Goal: Answer question/provide support: Share knowledge or assist other users

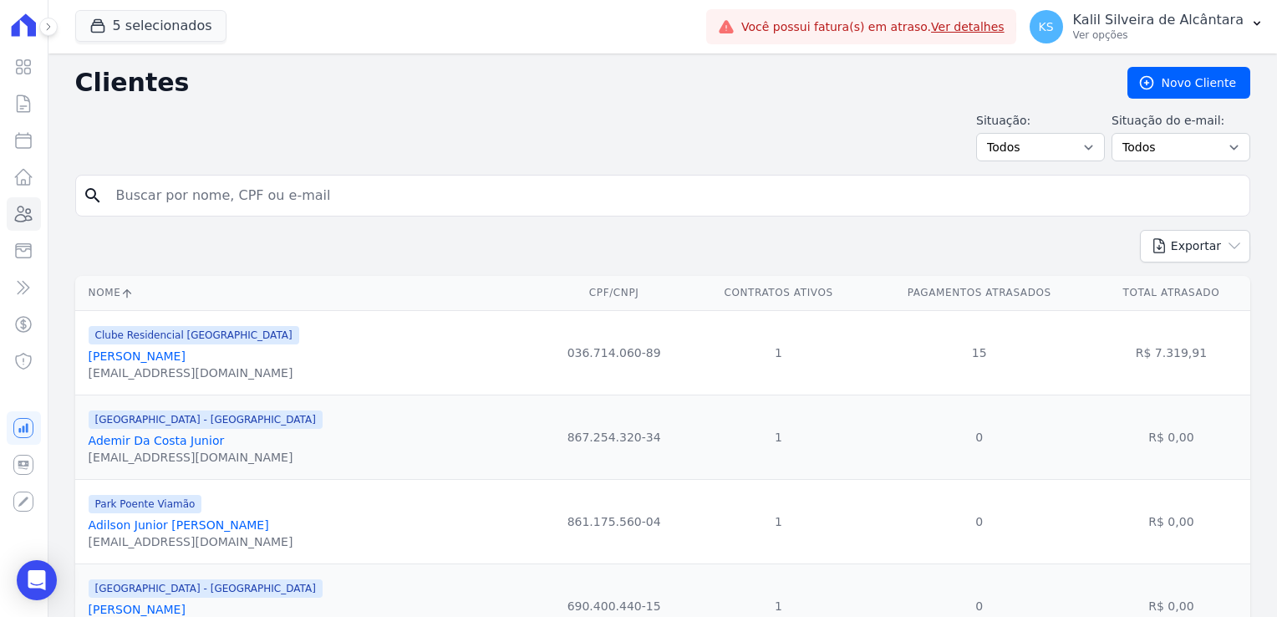
click at [184, 191] on input "search" at bounding box center [674, 195] width 1137 height 33
type input "[PERSON_NAME]"
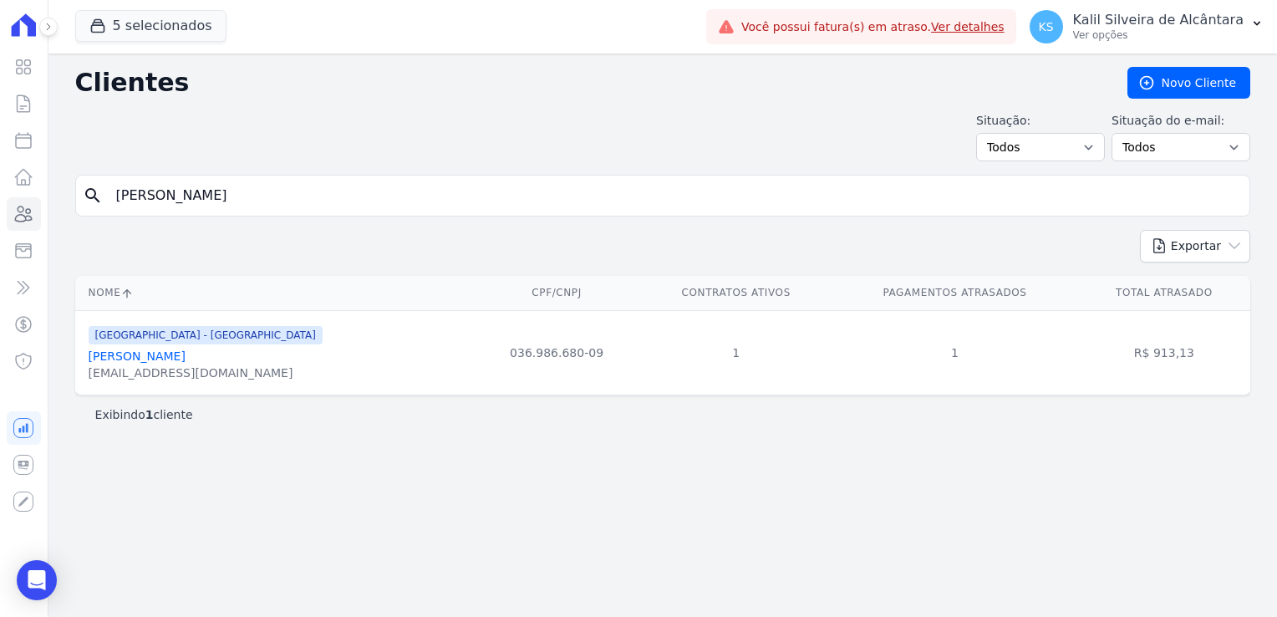
click at [183, 354] on link "[PERSON_NAME]" at bounding box center [137, 355] width 97 height 13
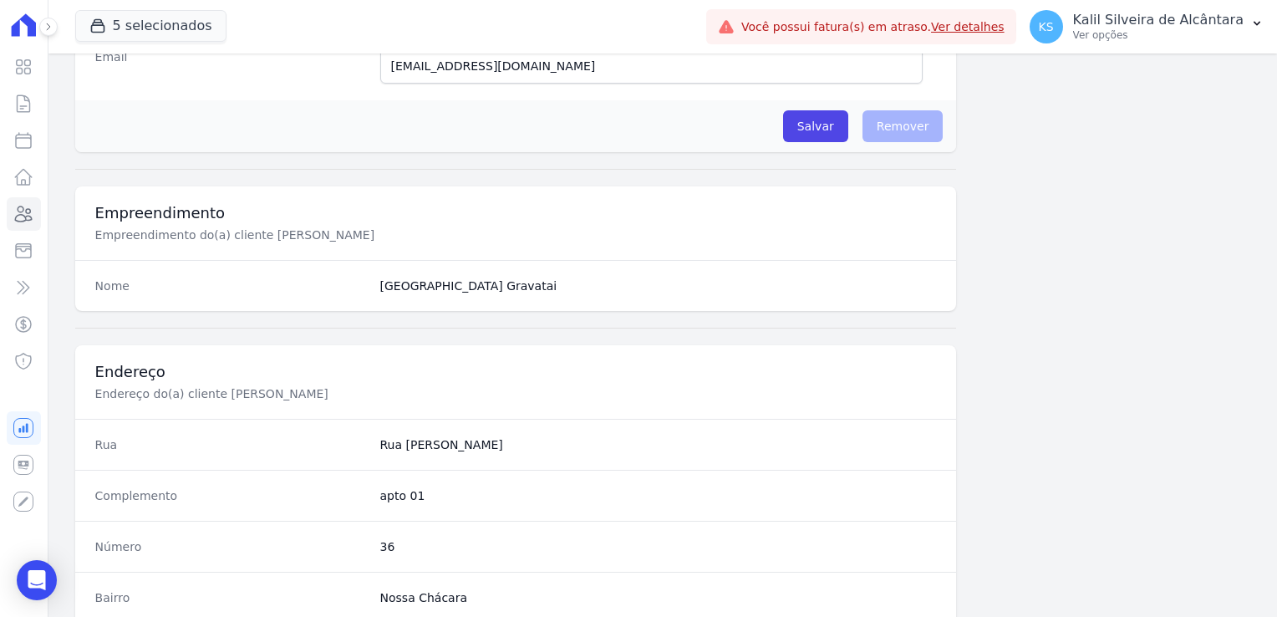
scroll to position [356, 0]
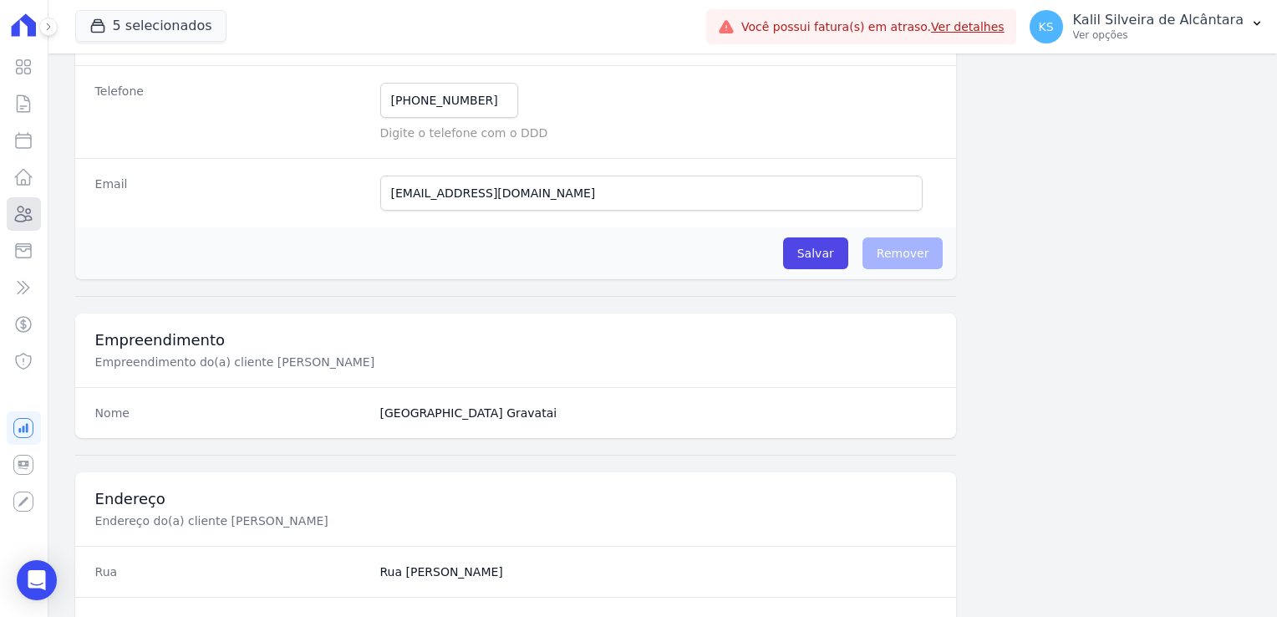
click at [18, 216] on icon at bounding box center [23, 214] width 20 height 20
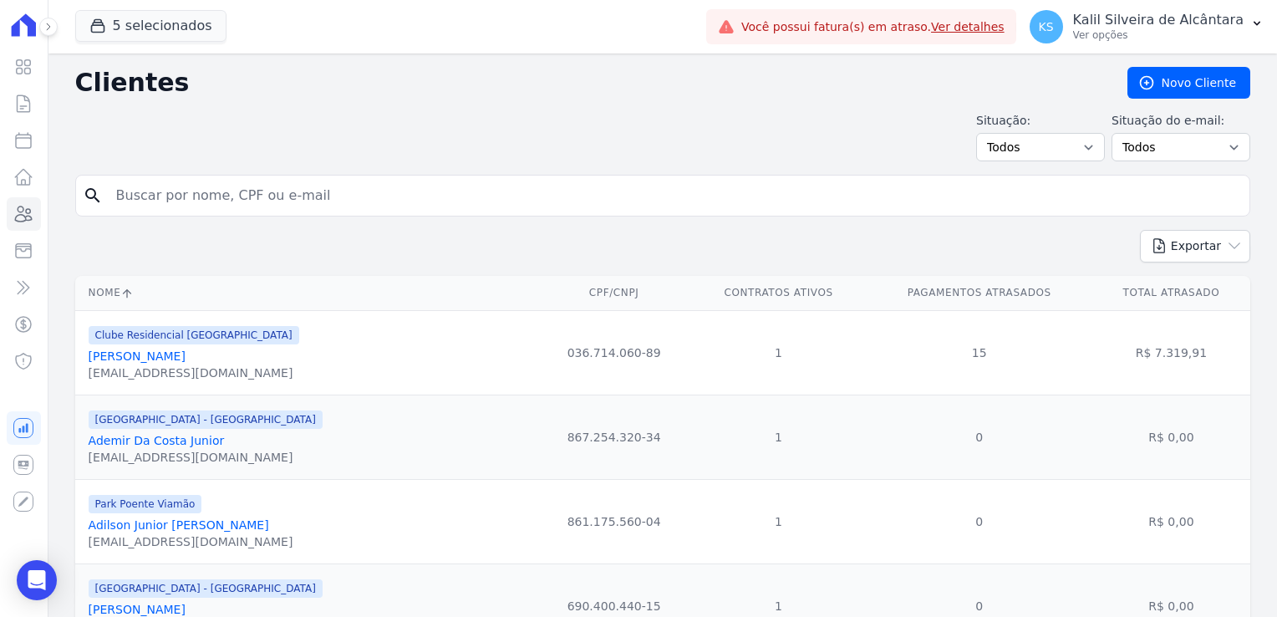
click at [184, 202] on input "search" at bounding box center [674, 195] width 1137 height 33
type input "[PERSON_NAME]"
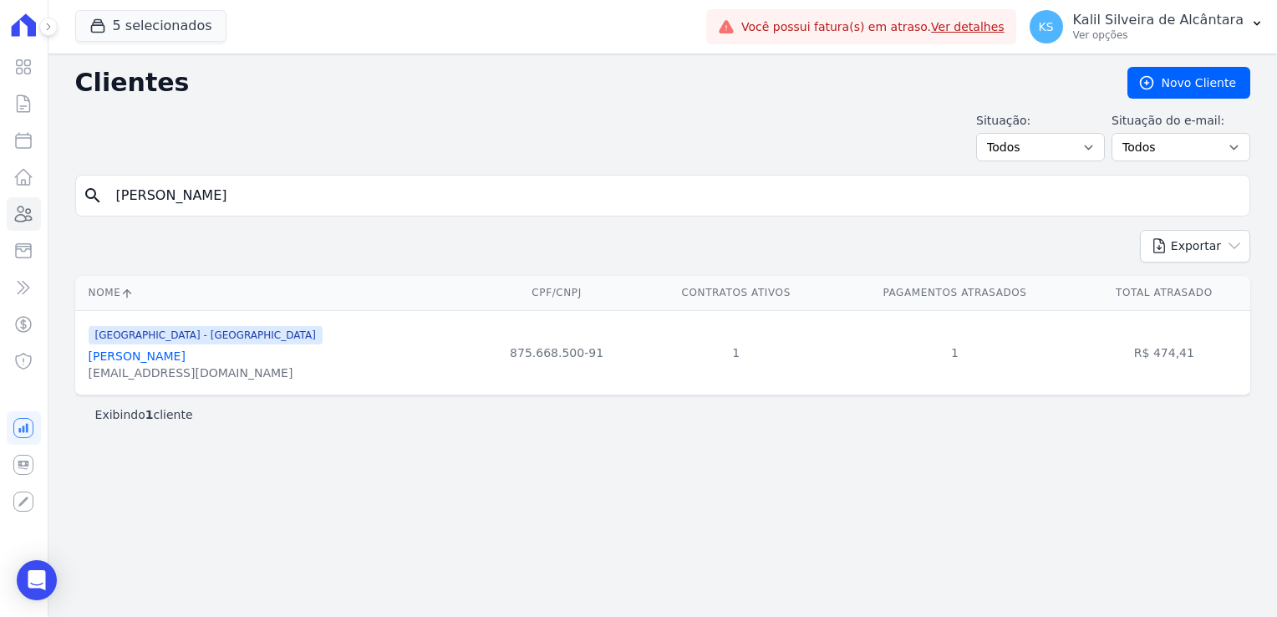
drag, startPoint x: 249, startPoint y: 204, endPoint x: 54, endPoint y: 189, distance: 195.3
click at [54, 189] on div "Clientes [GEOGRAPHIC_DATA] Situação: Todos Adimplentes Inadimplentes Situação d…" at bounding box center [662, 334] width 1229 height 563
type input "heber dos santos"
drag, startPoint x: -33, startPoint y: 173, endPoint x: -260, endPoint y: 160, distance: 227.7
click at [0, 160] on html "Visão Geral Contratos [GEOGRAPHIC_DATA] Lotes Clientes Minha Carteira Transferê…" at bounding box center [638, 308] width 1277 height 617
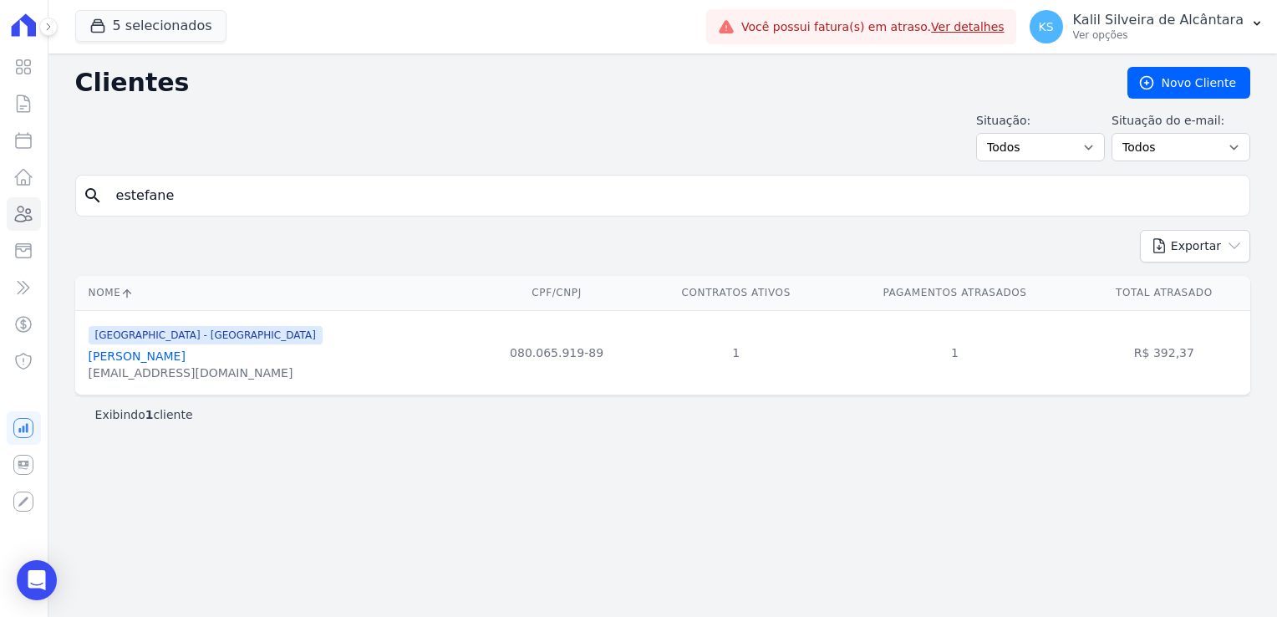
type input "estefane"
drag, startPoint x: 181, startPoint y: 196, endPoint x: 79, endPoint y: 190, distance: 102.2
click at [82, 190] on div "search estefane" at bounding box center [662, 196] width 1175 height 42
type input "[PERSON_NAME]"
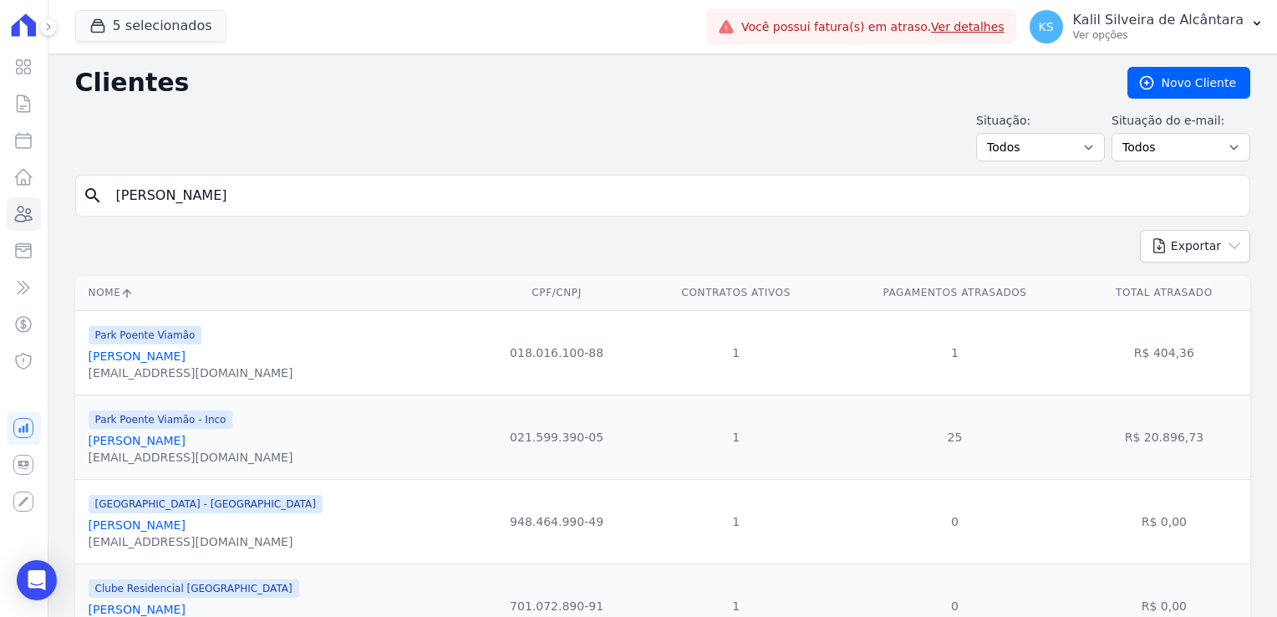
click at [191, 187] on input "[PERSON_NAME]" at bounding box center [674, 195] width 1137 height 33
type input "[PERSON_NAME]"
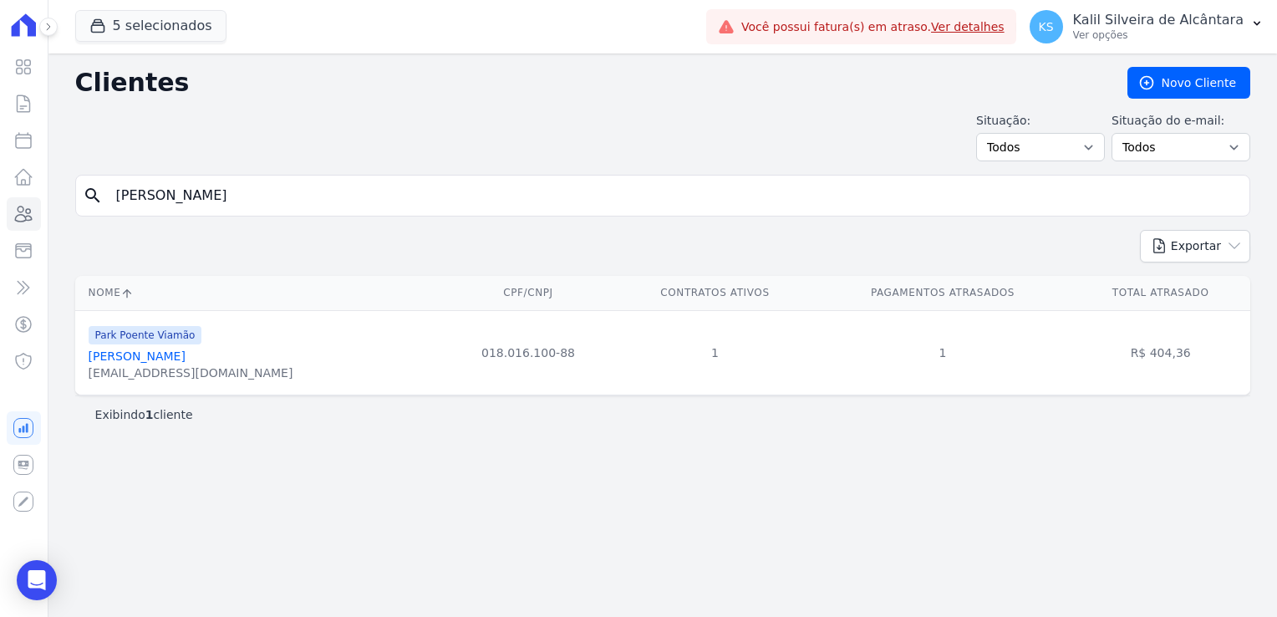
drag, startPoint x: 294, startPoint y: 195, endPoint x: 0, endPoint y: 212, distance: 294.7
click at [39, 192] on div "Visão Geral Contratos [GEOGRAPHIC_DATA] Lotes Clientes Minha Carteira Transferê…" at bounding box center [638, 308] width 1277 height 617
type input "ariane"
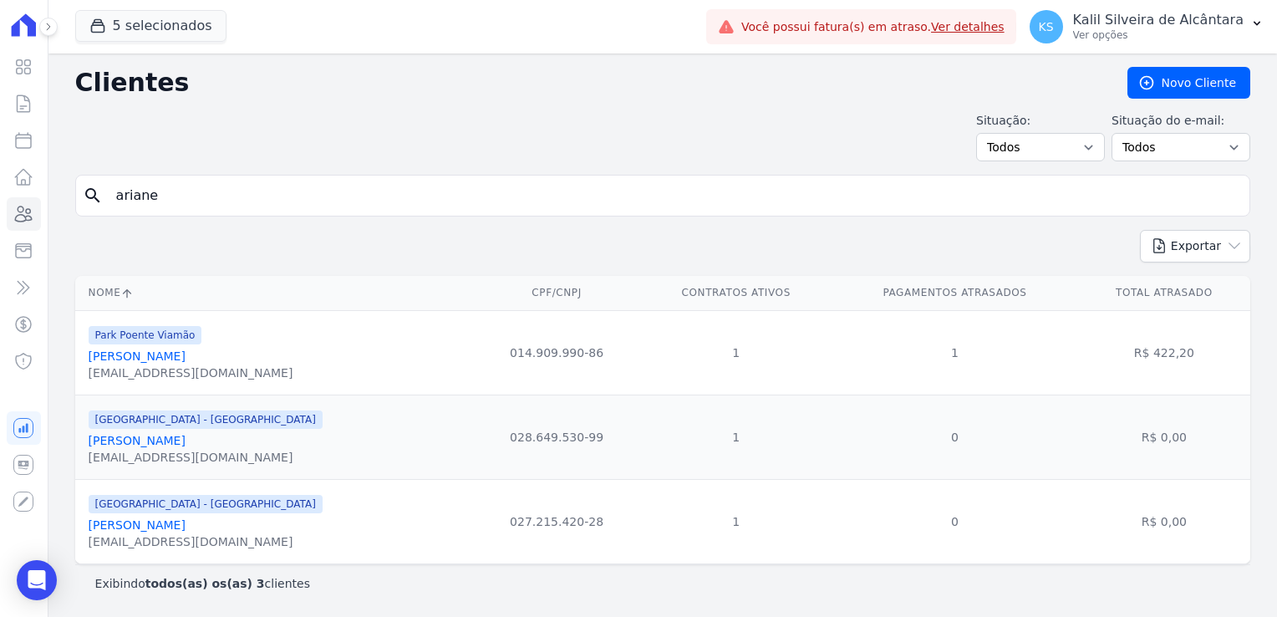
click at [197, 209] on input "ariane" at bounding box center [674, 195] width 1137 height 33
type input "[PERSON_NAME]"
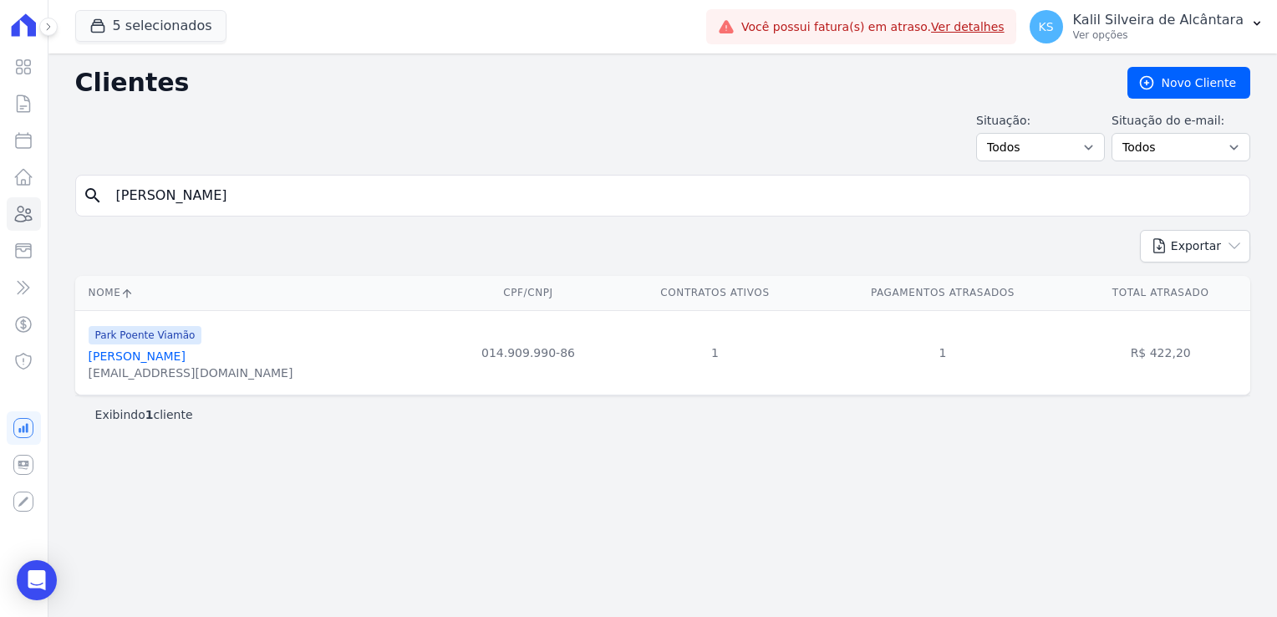
drag, startPoint x: 162, startPoint y: 196, endPoint x: 97, endPoint y: 200, distance: 65.3
click at [99, 199] on div "search [PERSON_NAME]" at bounding box center [662, 196] width 1175 height 42
type input "[PERSON_NAME]"
drag, startPoint x: 181, startPoint y: 188, endPoint x: 68, endPoint y: 220, distance: 117.2
click at [69, 220] on div "Clientes [GEOGRAPHIC_DATA] Situação: Todos Adimplentes Inadimplentes Situação d…" at bounding box center [662, 334] width 1229 height 563
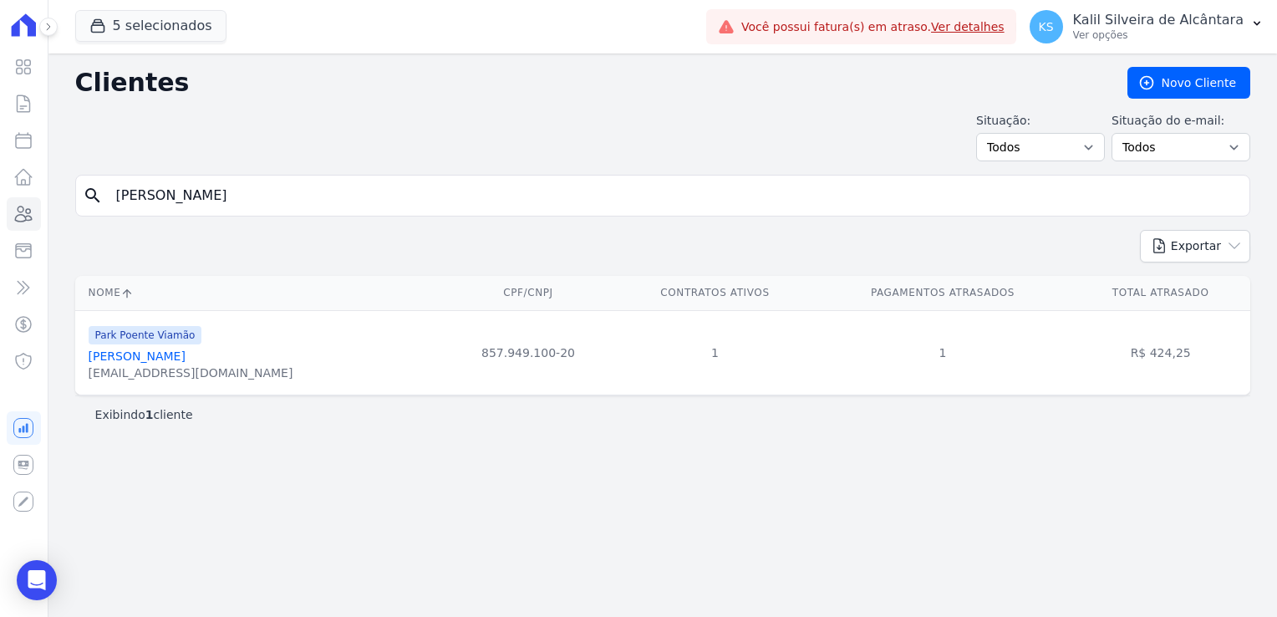
type input "[PERSON_NAME]"
drag, startPoint x: -37, startPoint y: 222, endPoint x: -46, endPoint y: 228, distance: 10.9
click at [0, 228] on html "Visão Geral Contratos [GEOGRAPHIC_DATA] Lotes Clientes Minha Carteira Transferê…" at bounding box center [638, 308] width 1277 height 617
type input "debora fe"
drag, startPoint x: 234, startPoint y: 208, endPoint x: -23, endPoint y: 187, distance: 258.3
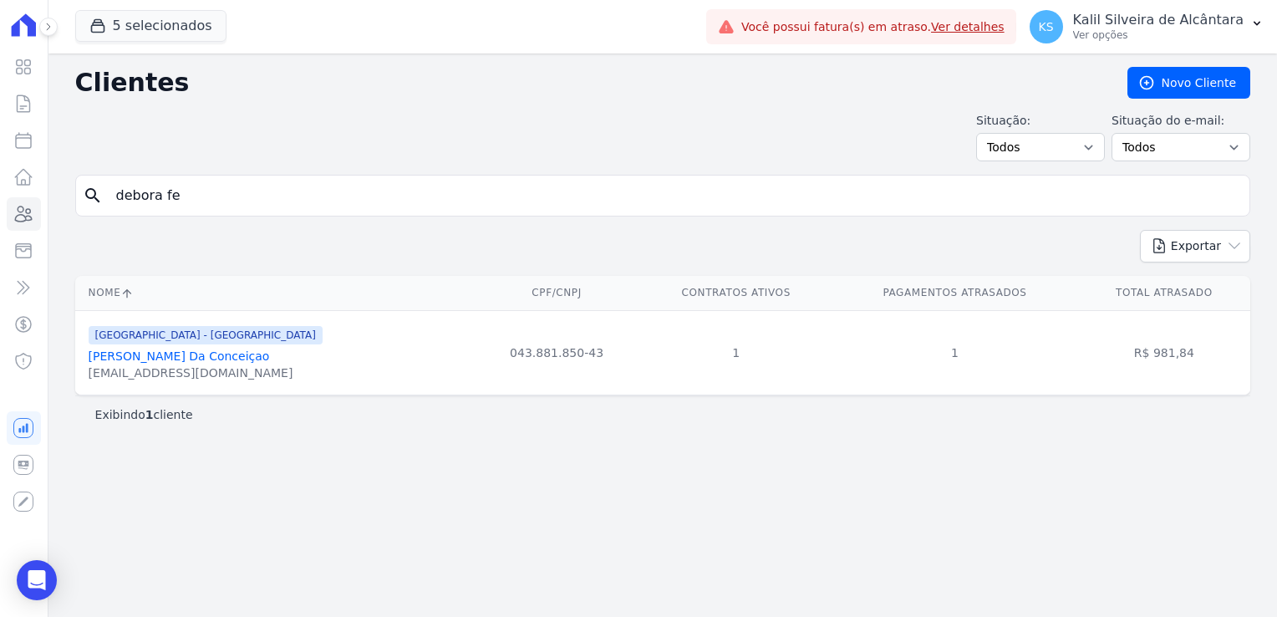
click at [0, 187] on html "Visão Geral Contratos [GEOGRAPHIC_DATA] Lotes Clientes Minha Carteira Transferê…" at bounding box center [638, 308] width 1277 height 617
type input "r"
type input "thiago mano"
drag, startPoint x: 116, startPoint y: 216, endPoint x: 70, endPoint y: 228, distance: 47.6
click at [76, 226] on form "search thiago mano" at bounding box center [662, 202] width 1175 height 55
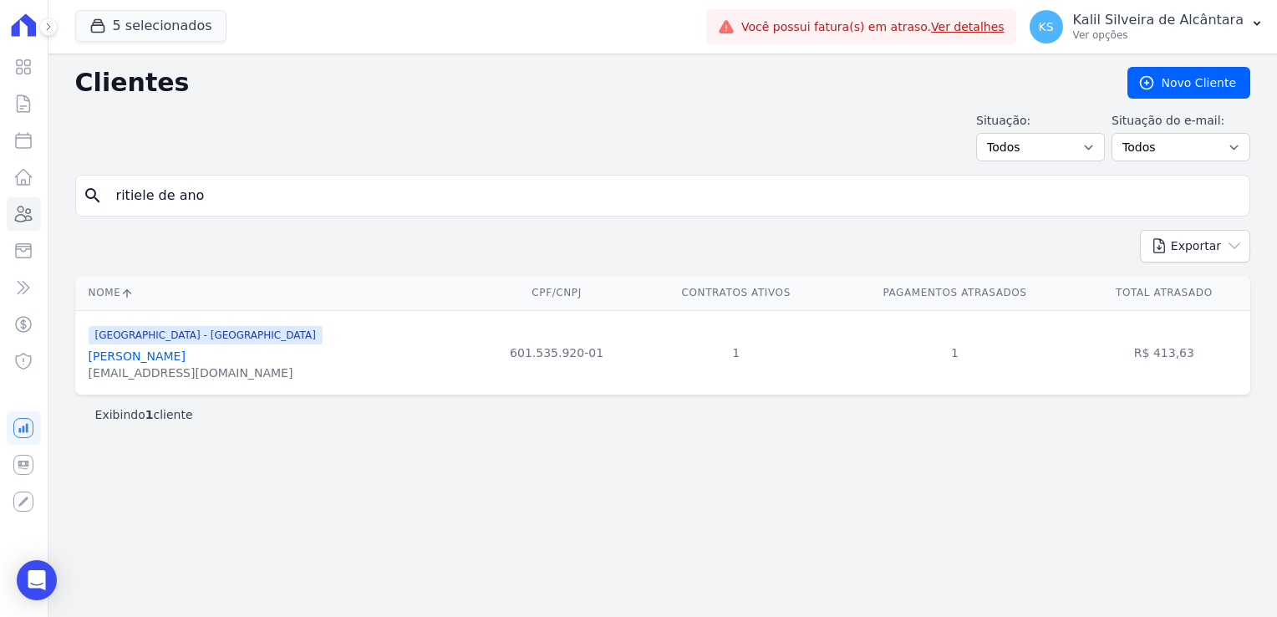
type input "ritiele de ano"
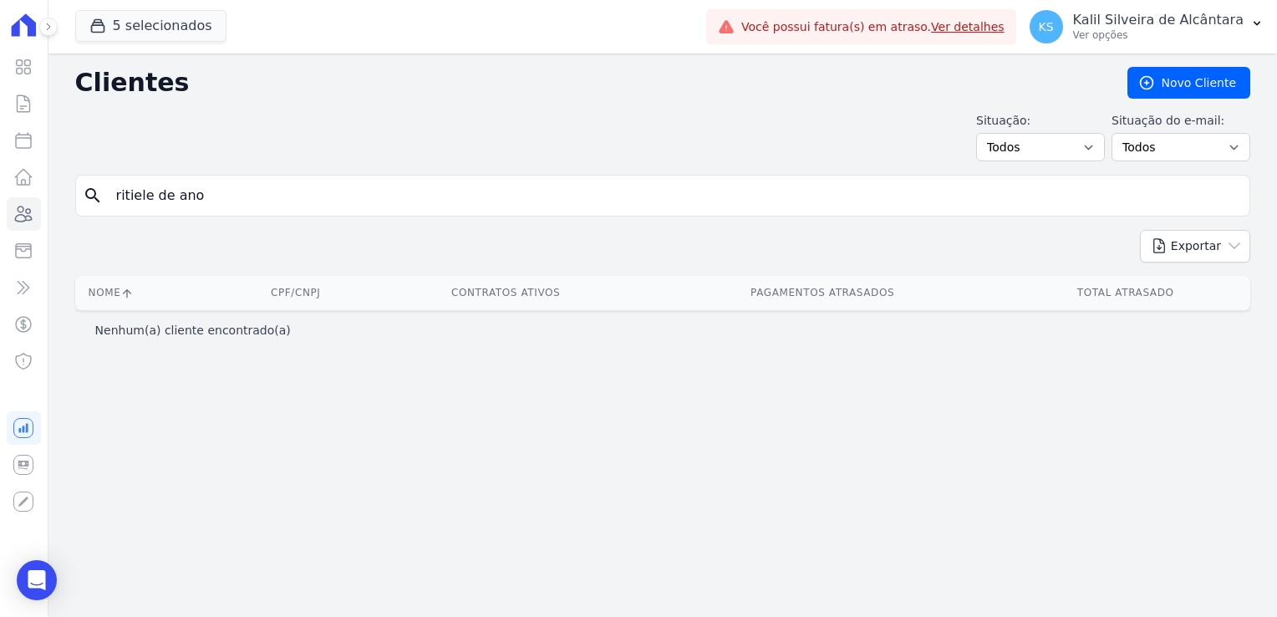
drag, startPoint x: 237, startPoint y: 196, endPoint x: -66, endPoint y: 196, distance: 303.4
click at [0, 196] on html "Visão Geral Contratos [GEOGRAPHIC_DATA] Lotes Clientes Minha Carteira Transferê…" at bounding box center [638, 308] width 1277 height 617
type input "m"
type input "amorim"
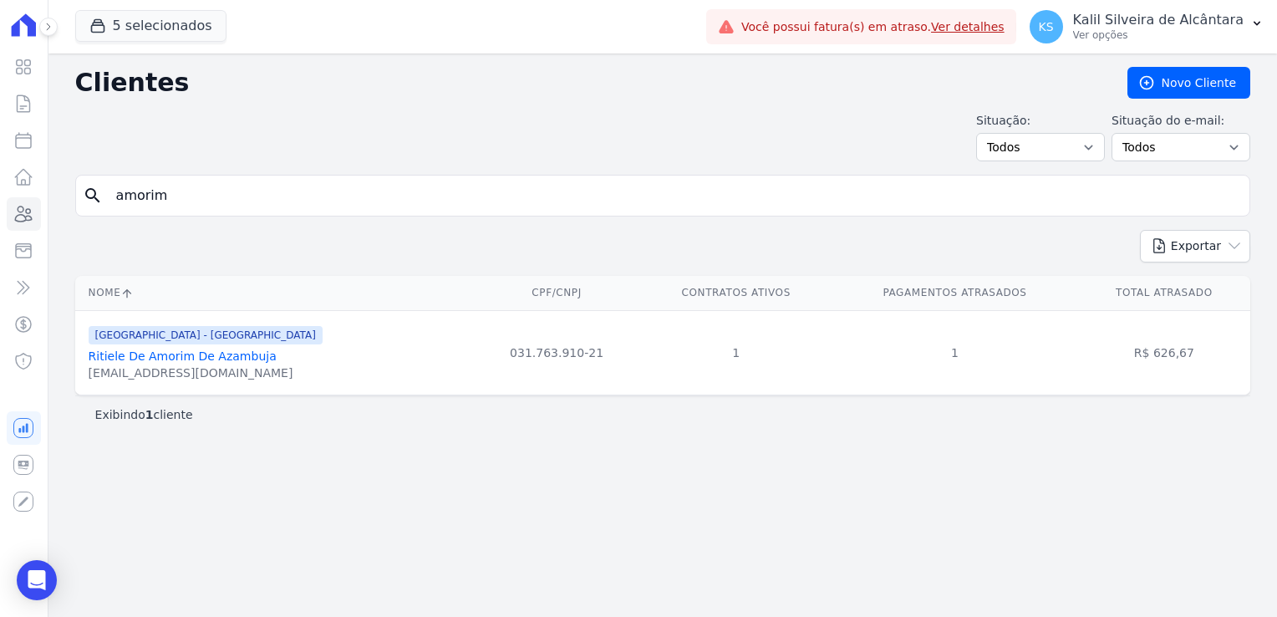
drag, startPoint x: 168, startPoint y: 187, endPoint x: 44, endPoint y: 196, distance: 124.0
click at [45, 196] on div "Visão Geral Contratos [GEOGRAPHIC_DATA] Lotes Clientes Minha Carteira Transferê…" at bounding box center [638, 308] width 1277 height 617
type input "[PERSON_NAME] pun"
drag, startPoint x: 244, startPoint y: 200, endPoint x: 84, endPoint y: 211, distance: 160.9
click at [114, 206] on input "[PERSON_NAME] pun" at bounding box center [674, 195] width 1137 height 33
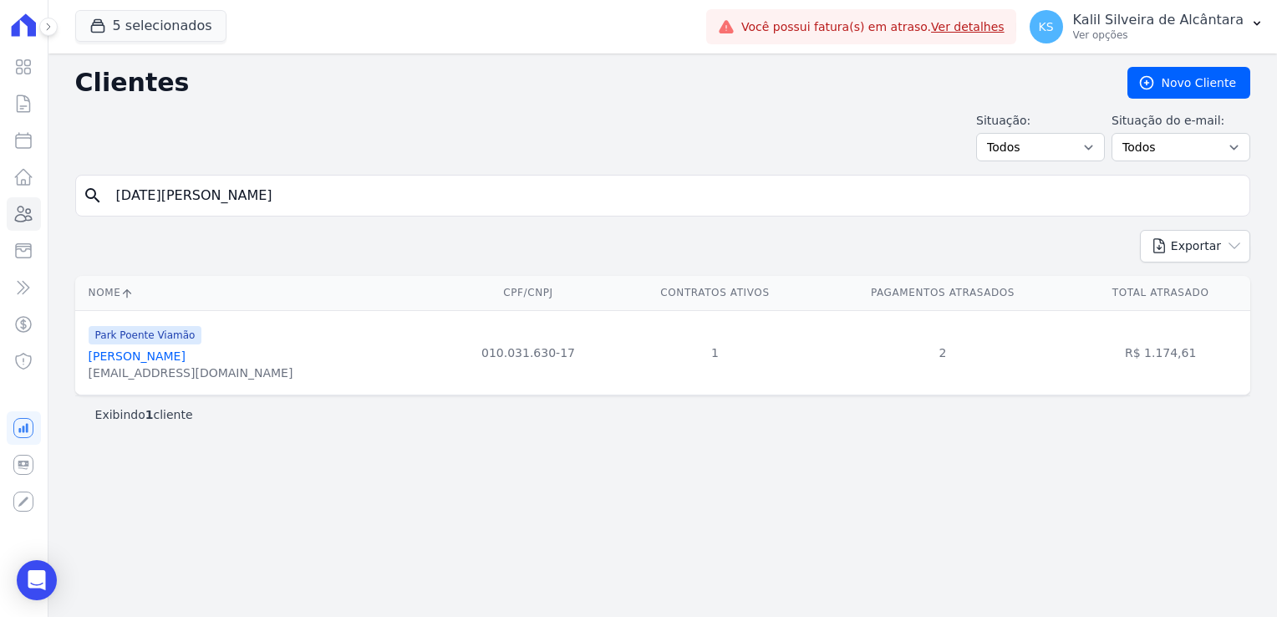
type input "[DATE][PERSON_NAME]"
drag, startPoint x: 235, startPoint y: 202, endPoint x: 10, endPoint y: 209, distance: 224.9
click at [10, 209] on div "Visão Geral Contratos [GEOGRAPHIC_DATA] Lotes Clientes Minha Carteira Transferê…" at bounding box center [638, 308] width 1277 height 617
type input "taissa"
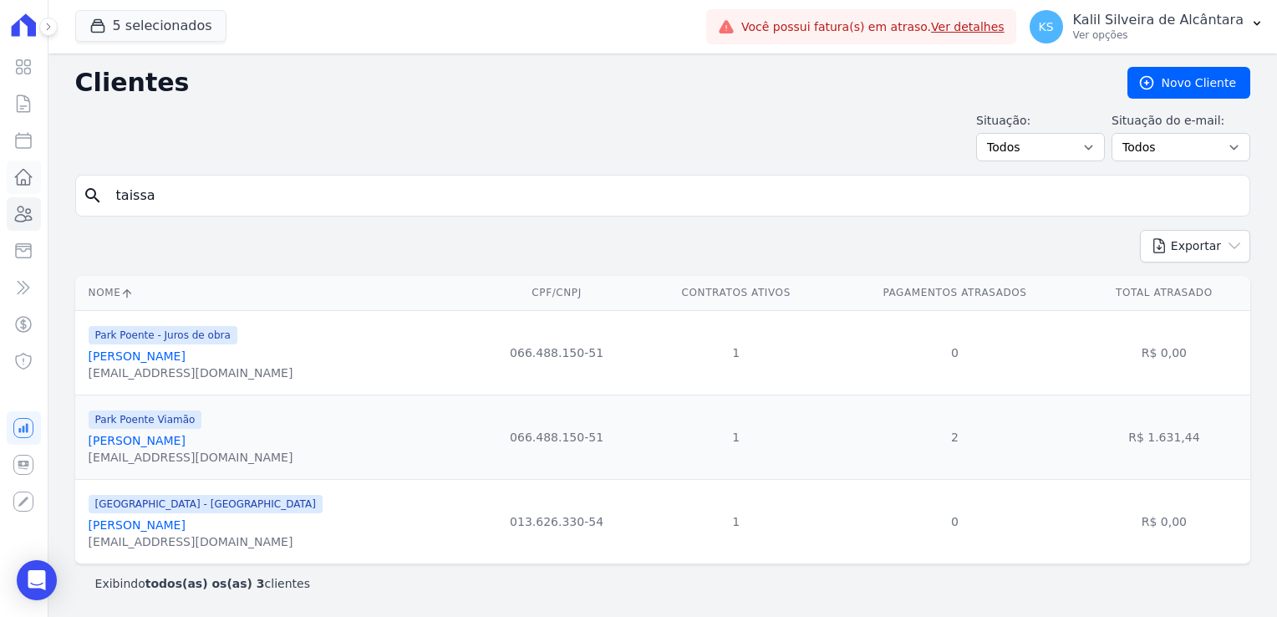
drag, startPoint x: 101, startPoint y: 183, endPoint x: 39, endPoint y: 185, distance: 61.9
click at [43, 184] on div "Visão Geral Contratos [GEOGRAPHIC_DATA] Lotes Clientes Minha Carteira Transferê…" at bounding box center [638, 308] width 1277 height 617
type input "[PERSON_NAME]"
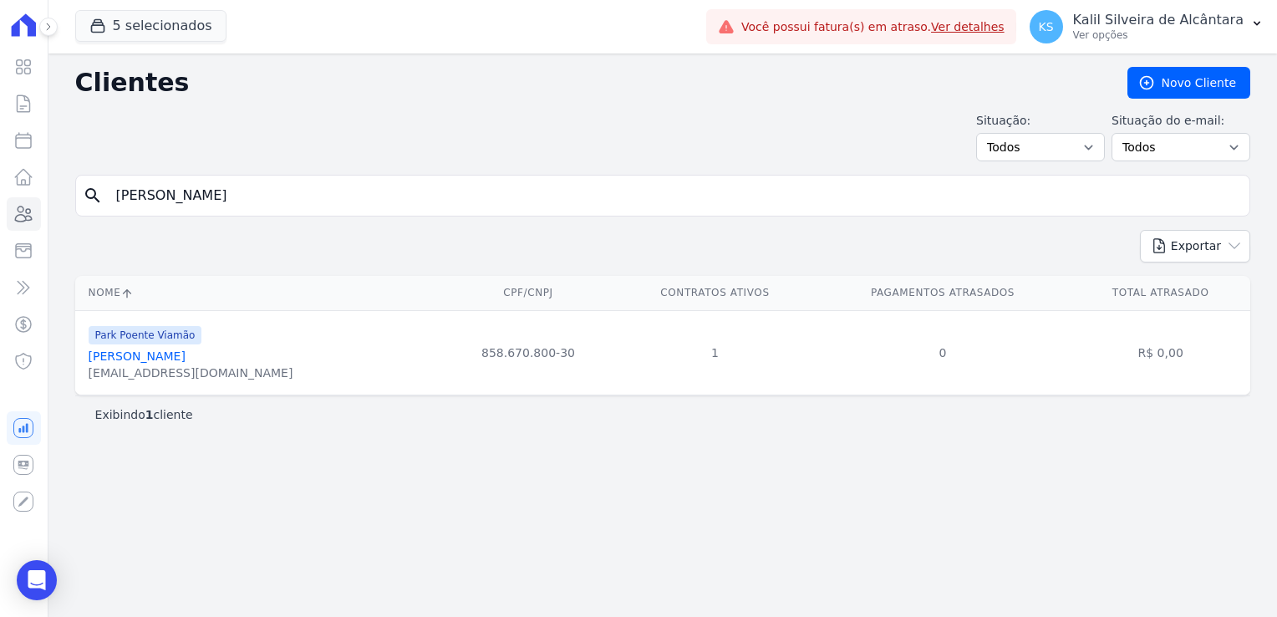
click at [174, 359] on link "[PERSON_NAME]" at bounding box center [137, 355] width 97 height 13
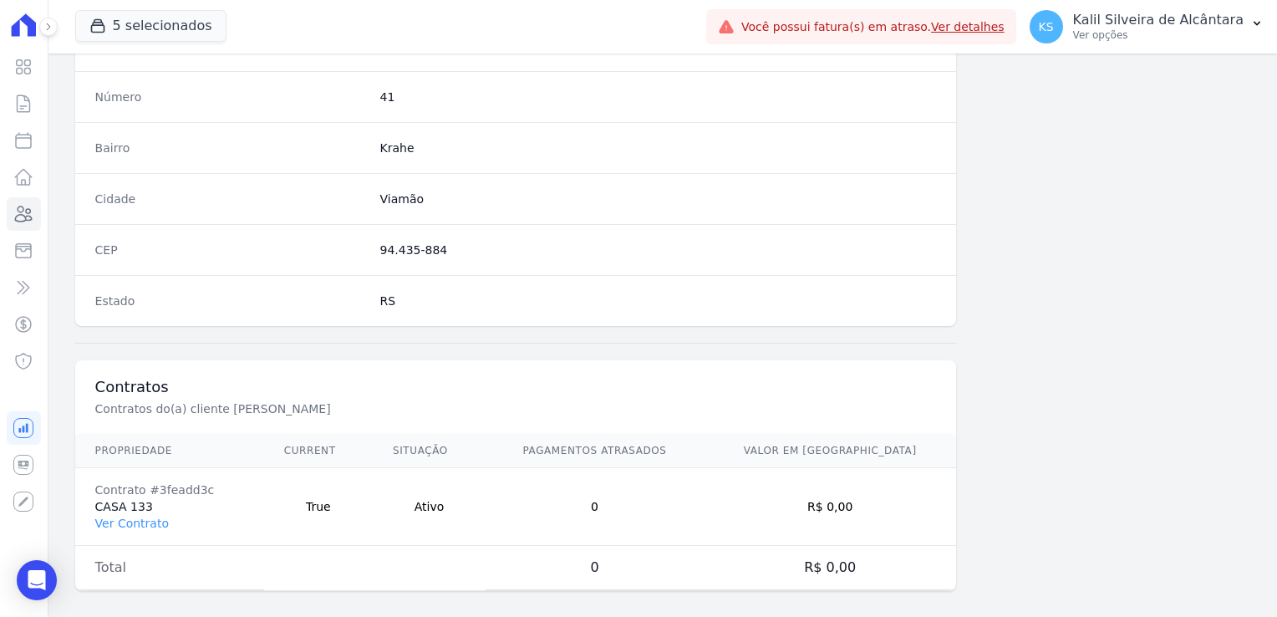
scroll to position [941, 0]
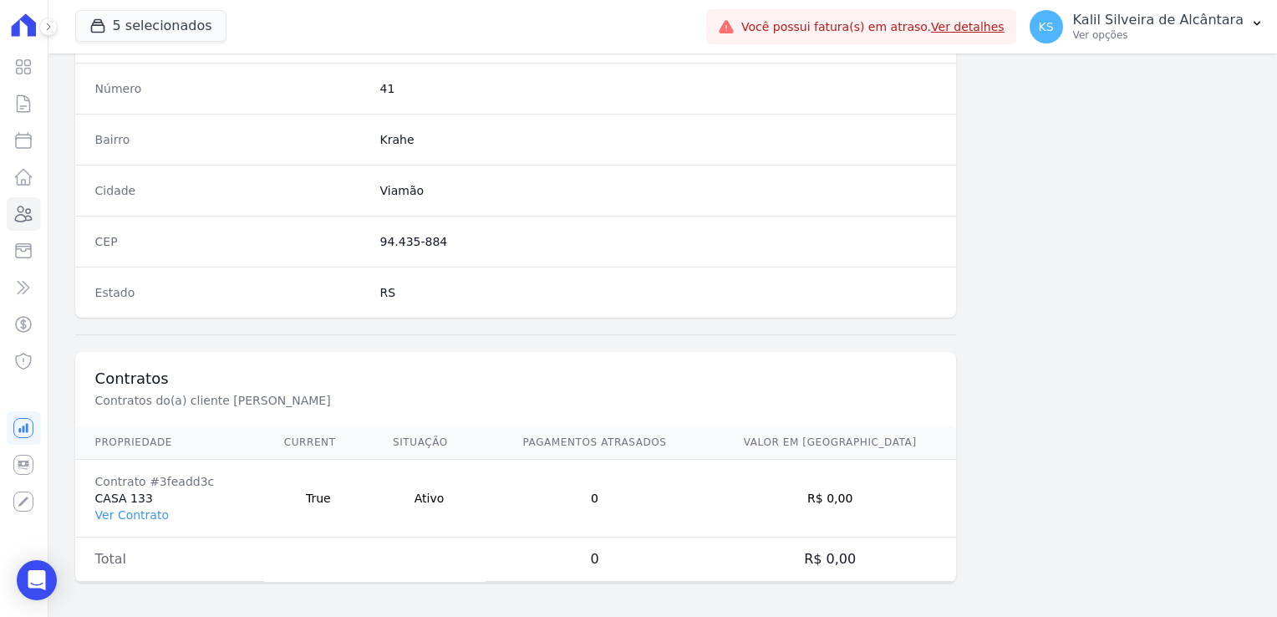
click at [655, 274] on div "Estado RS" at bounding box center [516, 292] width 882 height 51
click at [131, 508] on link "Ver Contrato" at bounding box center [132, 514] width 74 height 13
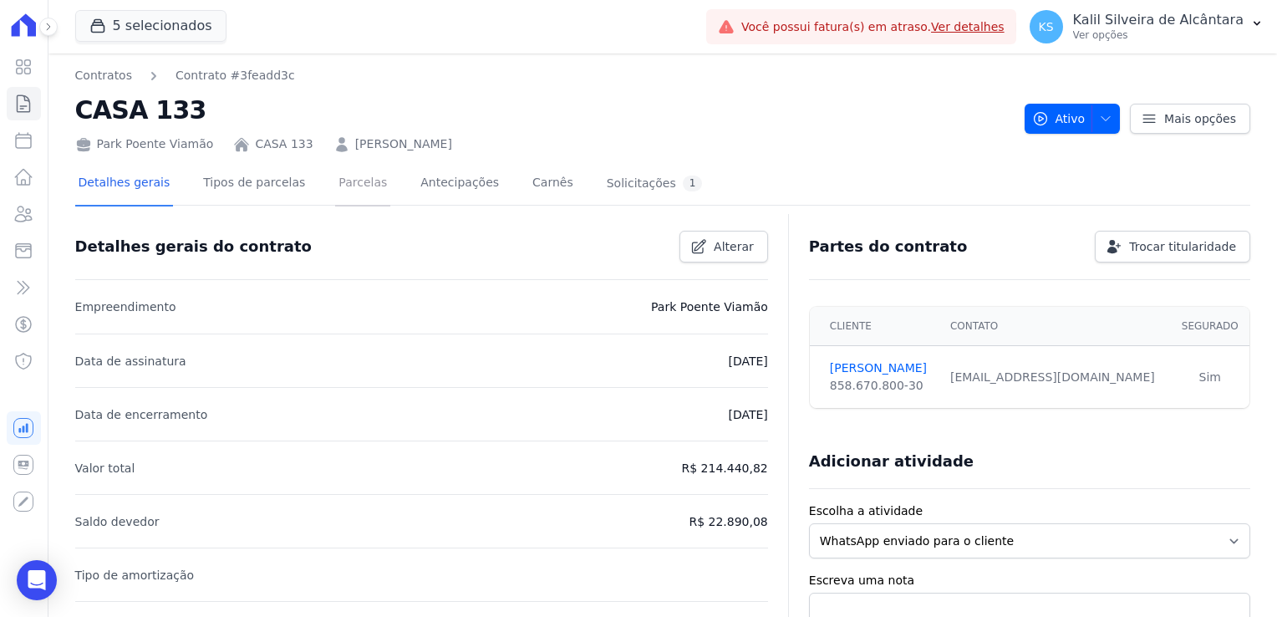
click at [352, 196] on link "Parcelas" at bounding box center [362, 184] width 55 height 44
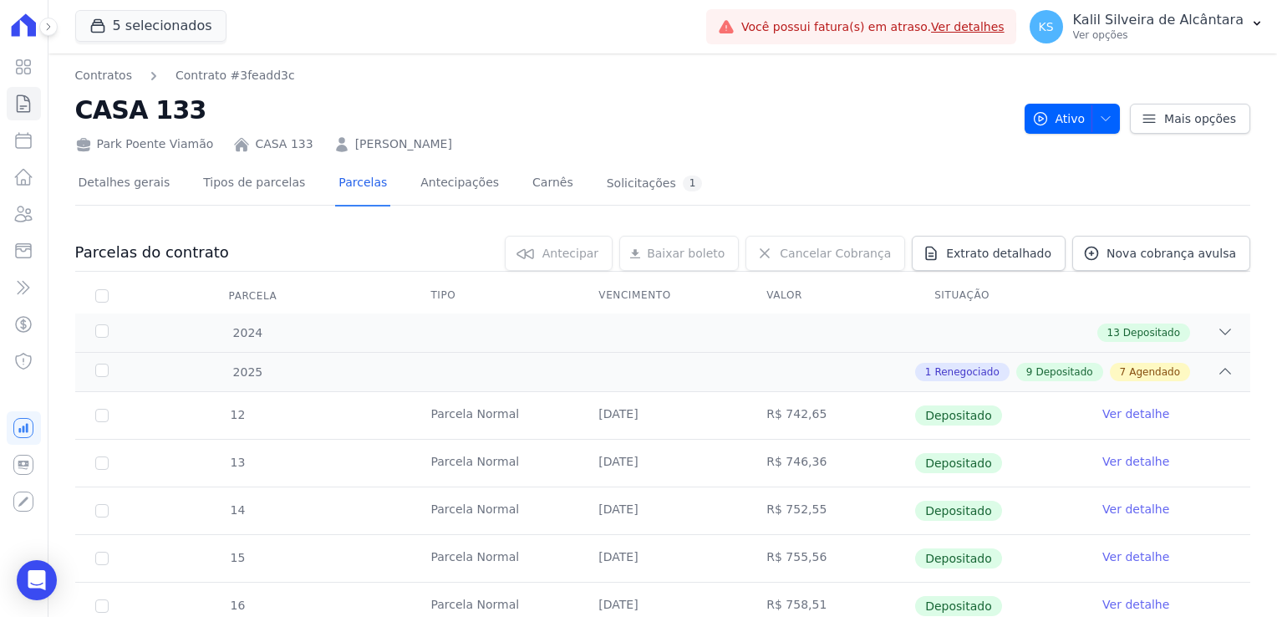
click at [452, 137] on link "[PERSON_NAME]" at bounding box center [403, 144] width 97 height 18
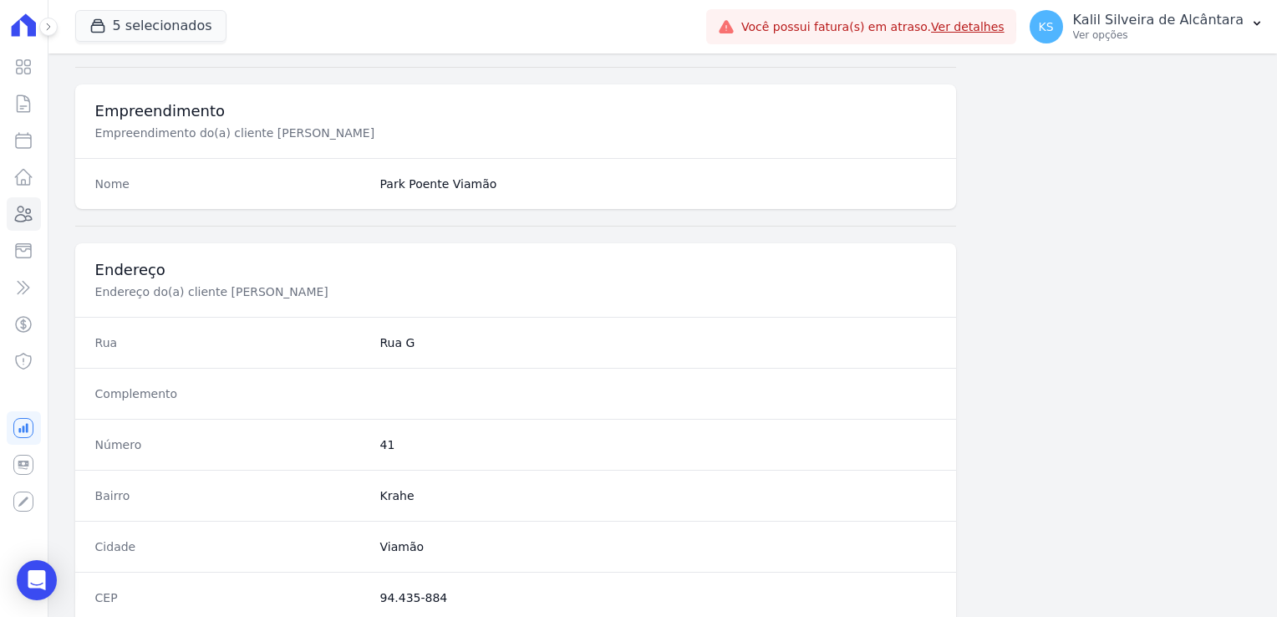
scroll to position [167, 0]
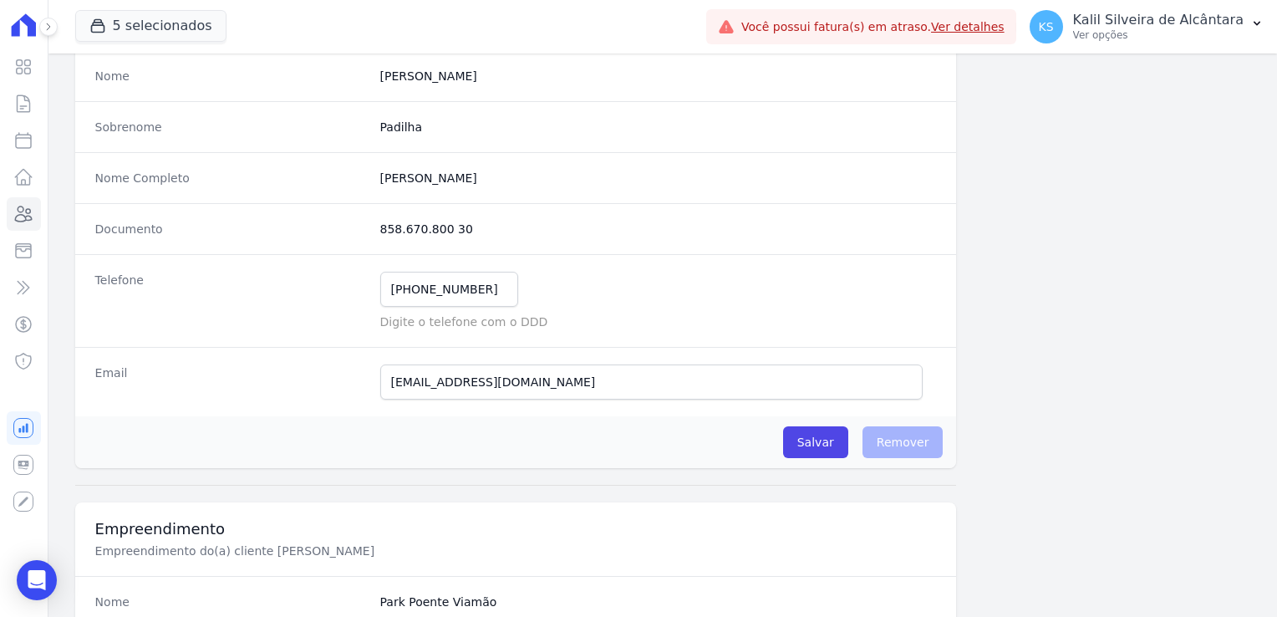
drag, startPoint x: 481, startPoint y: 232, endPoint x: 377, endPoint y: 218, distance: 105.3
click at [377, 218] on div "Documento 858.670.800 30" at bounding box center [516, 228] width 882 height 51
copy dd "858.670.800 30"
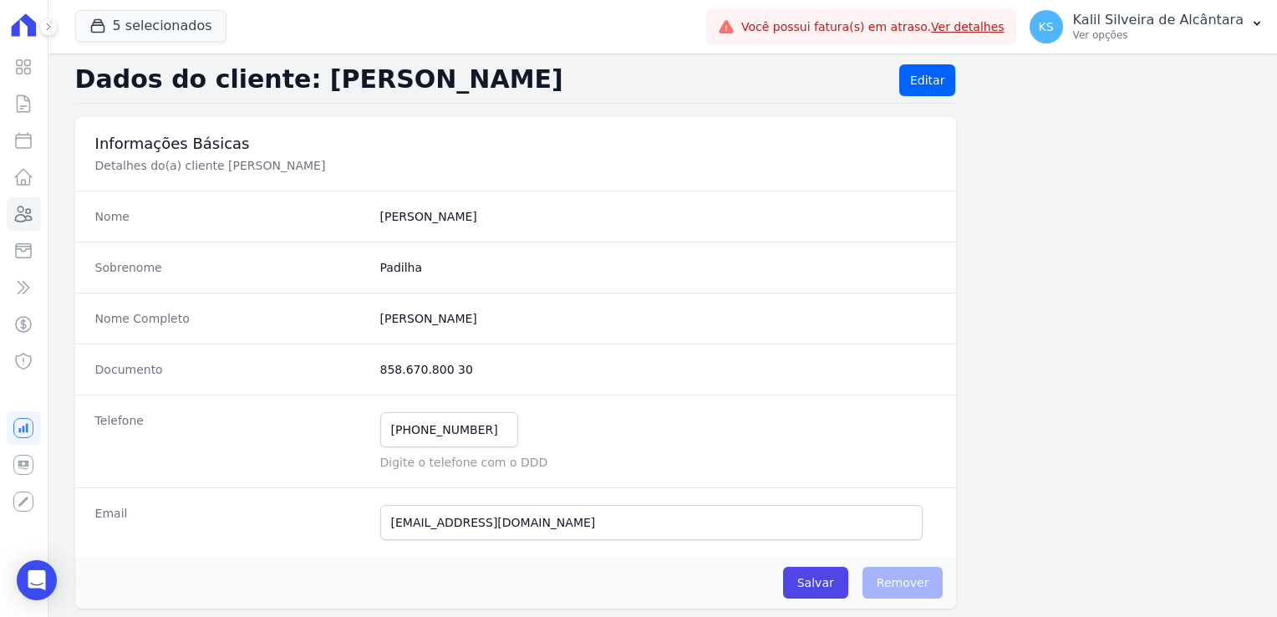
scroll to position [0, 0]
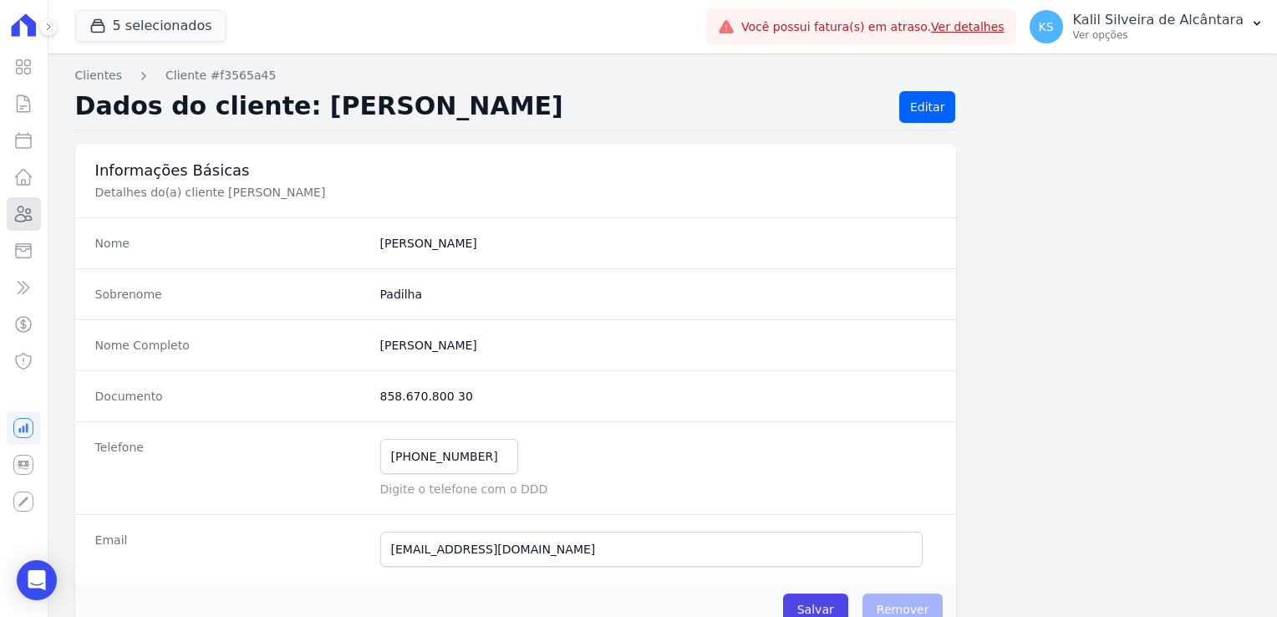
click at [11, 216] on link "Clientes" at bounding box center [24, 213] width 34 height 33
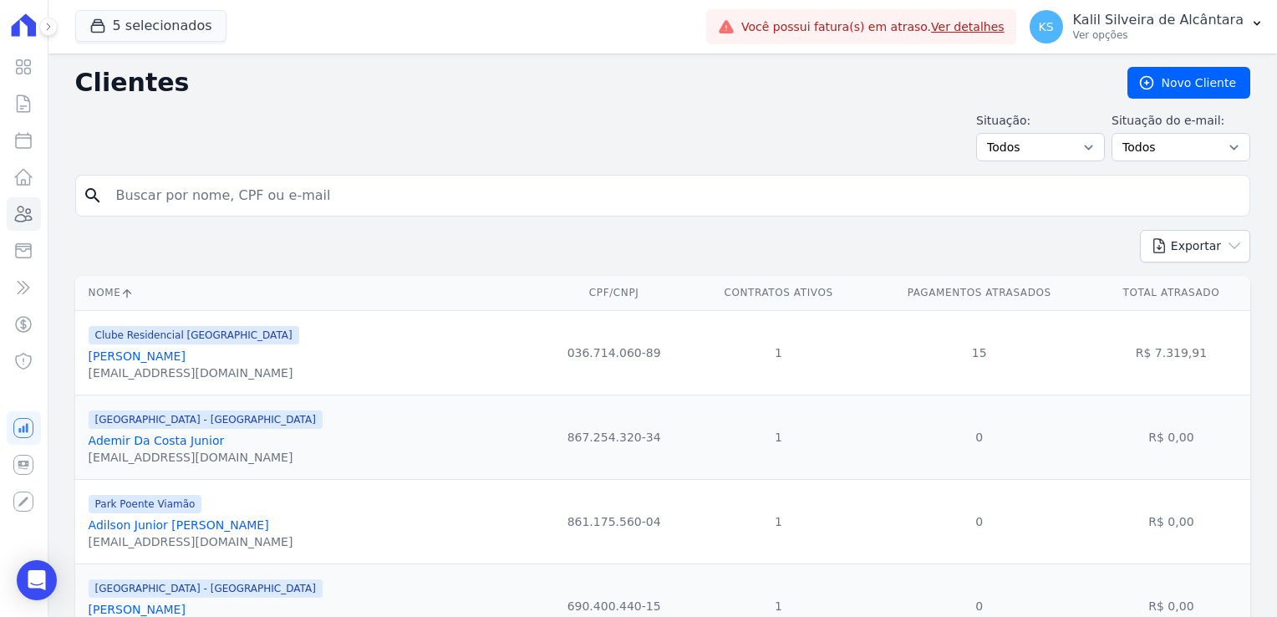
click at [144, 201] on input "search" at bounding box center [674, 195] width 1137 height 33
type input "[DATE]"
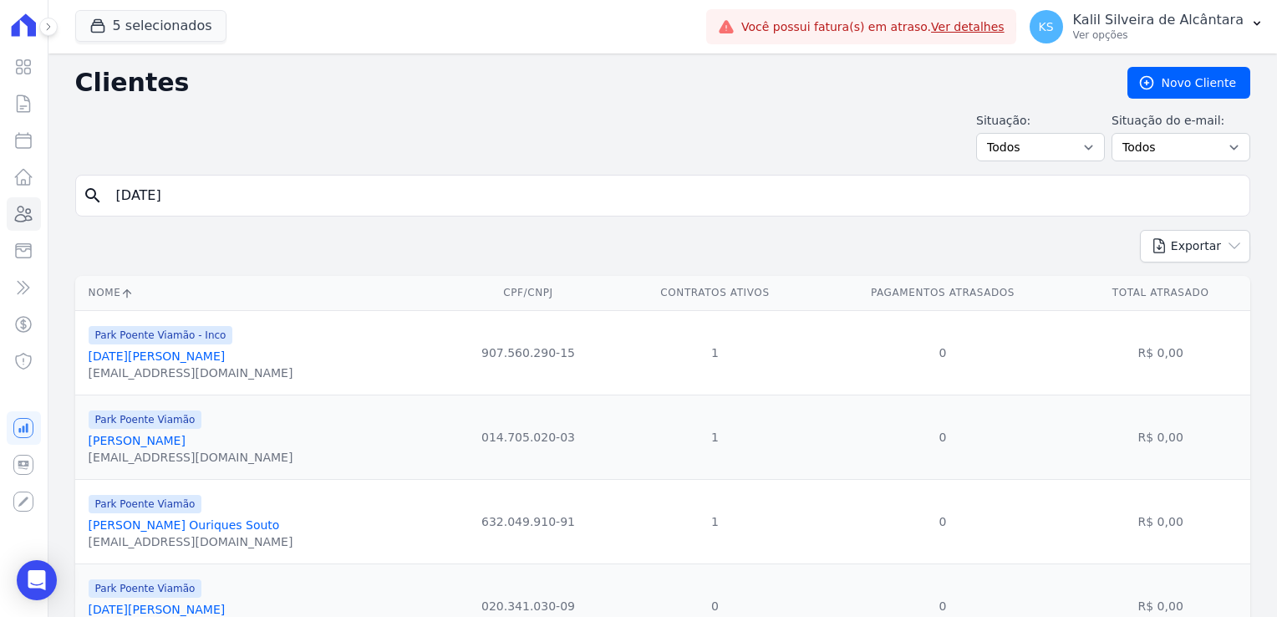
click at [159, 192] on input "[DATE]" at bounding box center [674, 195] width 1137 height 33
type input "[DATE] andr"
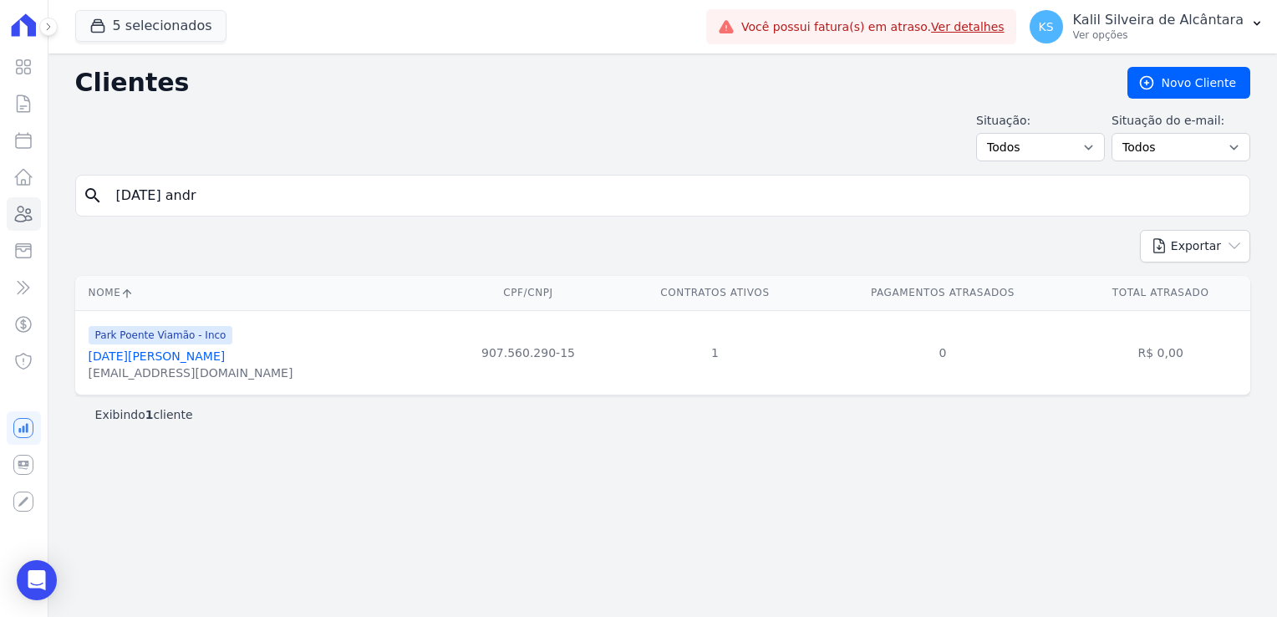
click at [181, 354] on link "[DATE][PERSON_NAME]" at bounding box center [157, 355] width 137 height 13
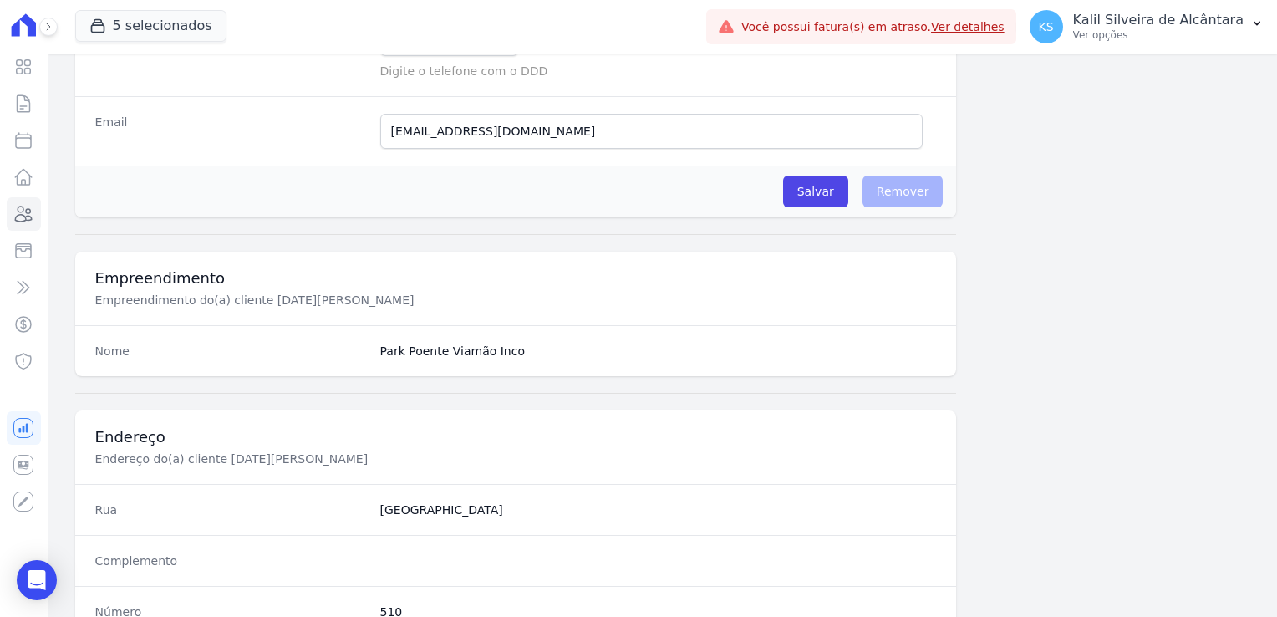
scroll to position [941, 0]
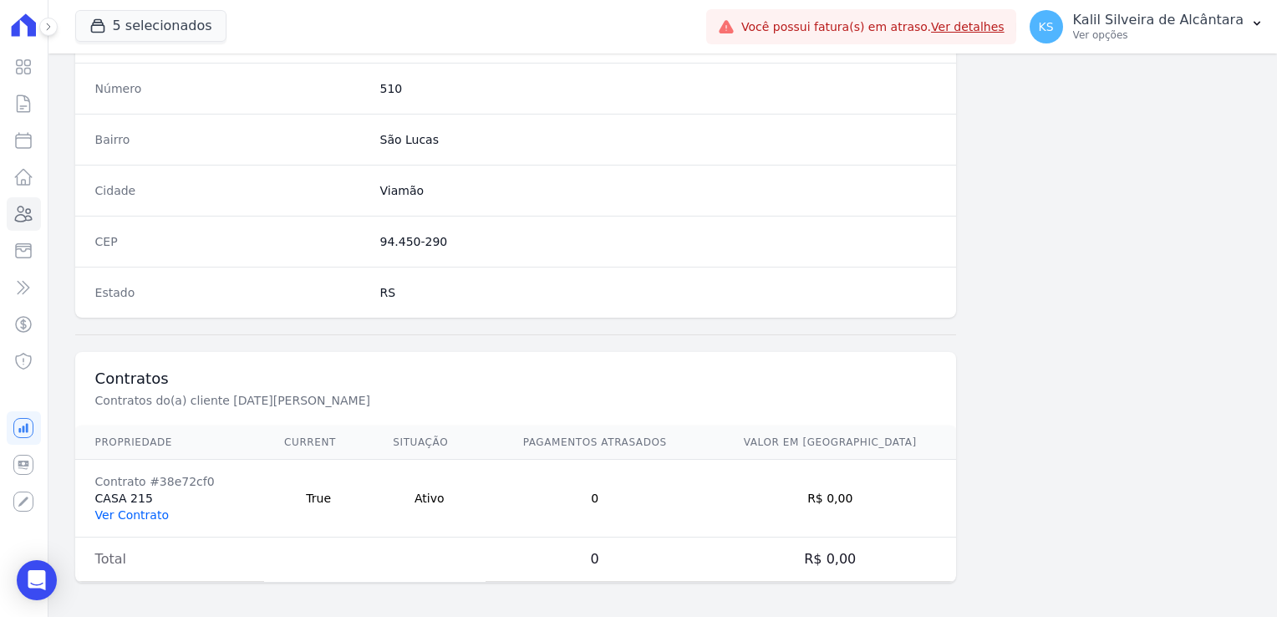
click at [157, 511] on link "Ver Contrato" at bounding box center [132, 514] width 74 height 13
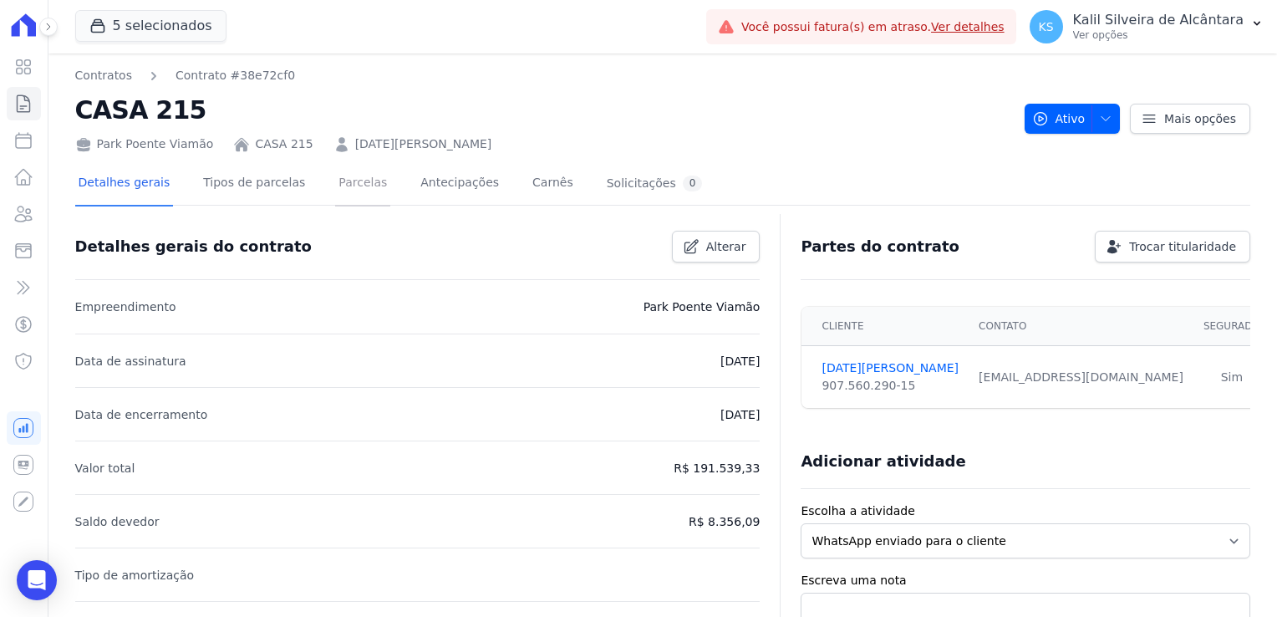
click at [343, 180] on link "Parcelas" at bounding box center [362, 184] width 55 height 44
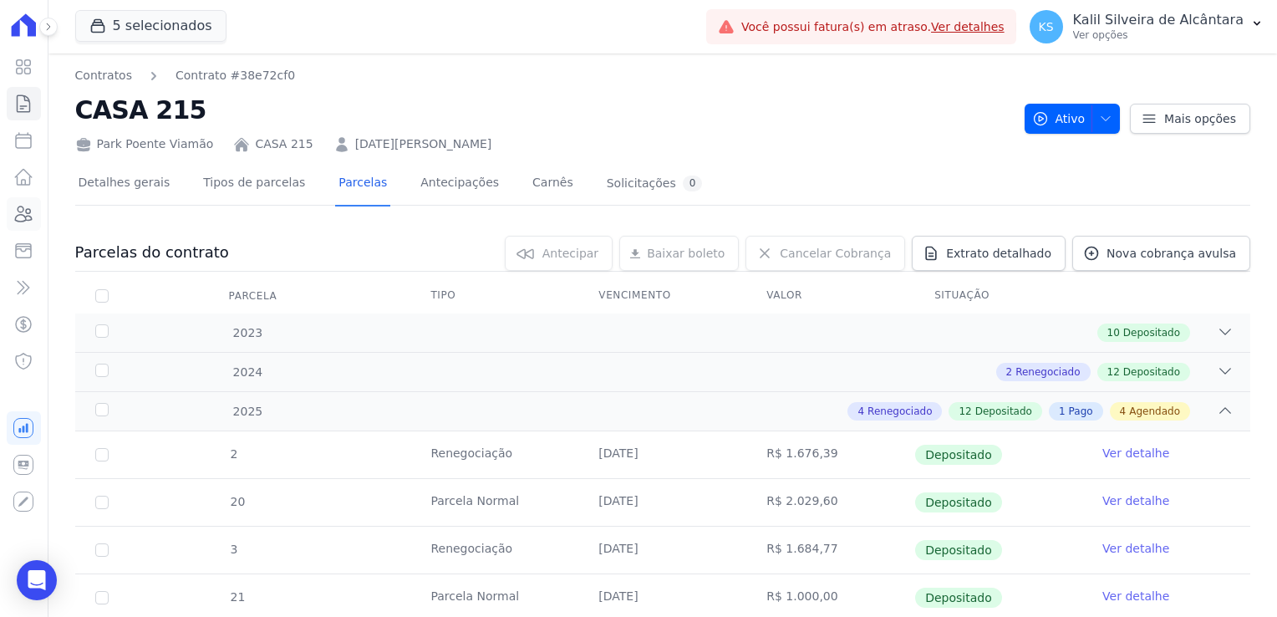
click at [29, 209] on icon at bounding box center [23, 214] width 20 height 20
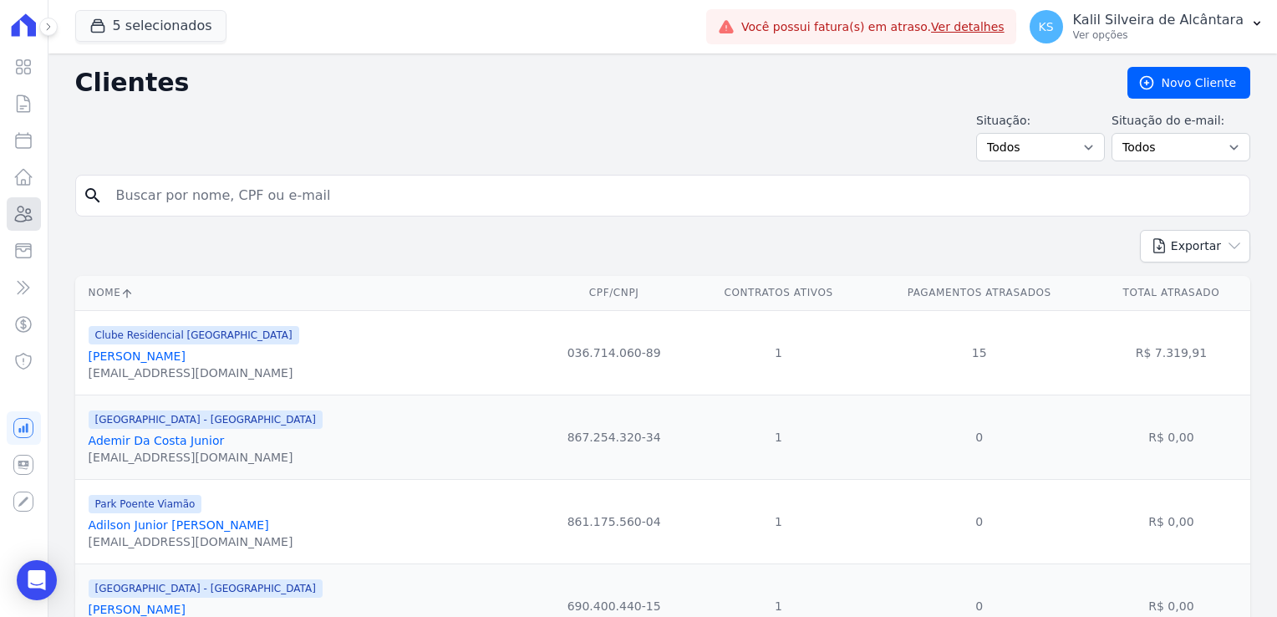
click at [11, 208] on link "Clientes" at bounding box center [24, 213] width 34 height 33
click at [211, 186] on input "search" at bounding box center [674, 195] width 1137 height 33
paste input "[PERSON_NAME]"
type input "[PERSON_NAME]"
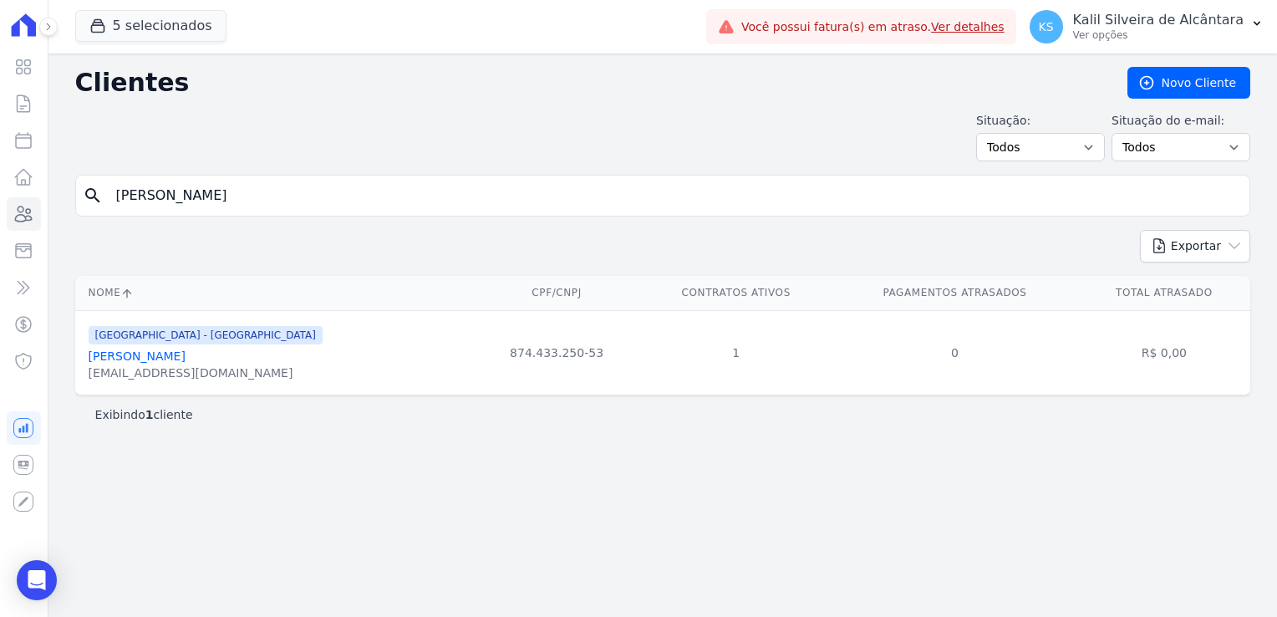
click at [165, 359] on link "[PERSON_NAME]" at bounding box center [137, 355] width 97 height 13
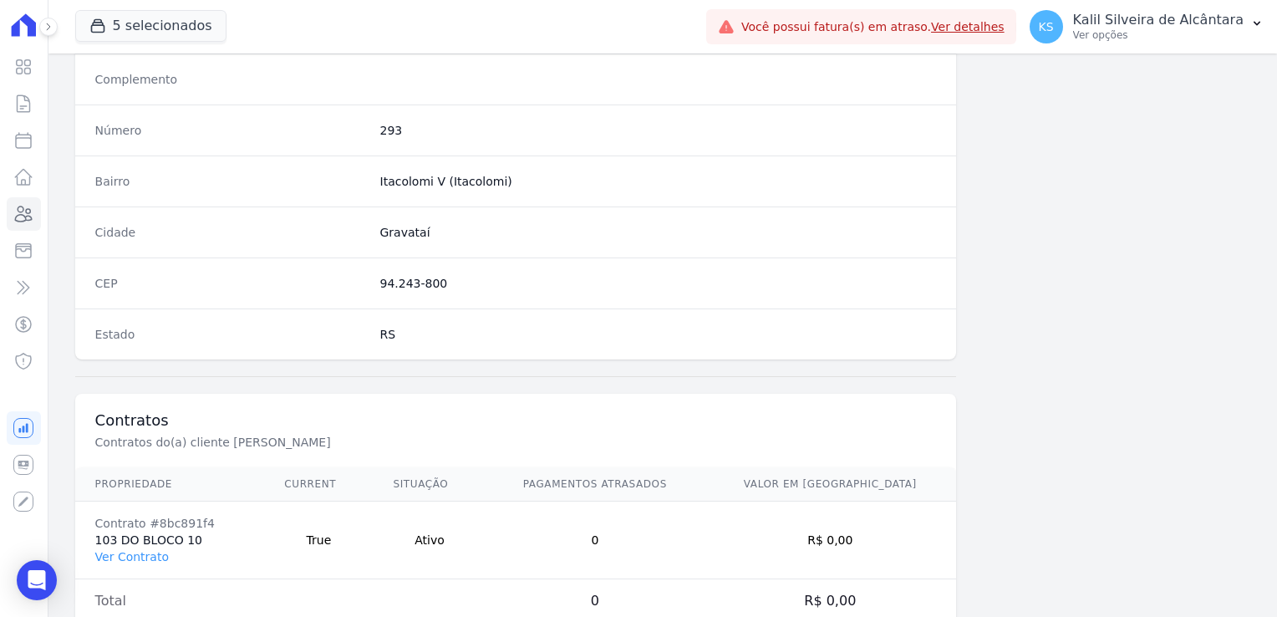
scroll to position [941, 0]
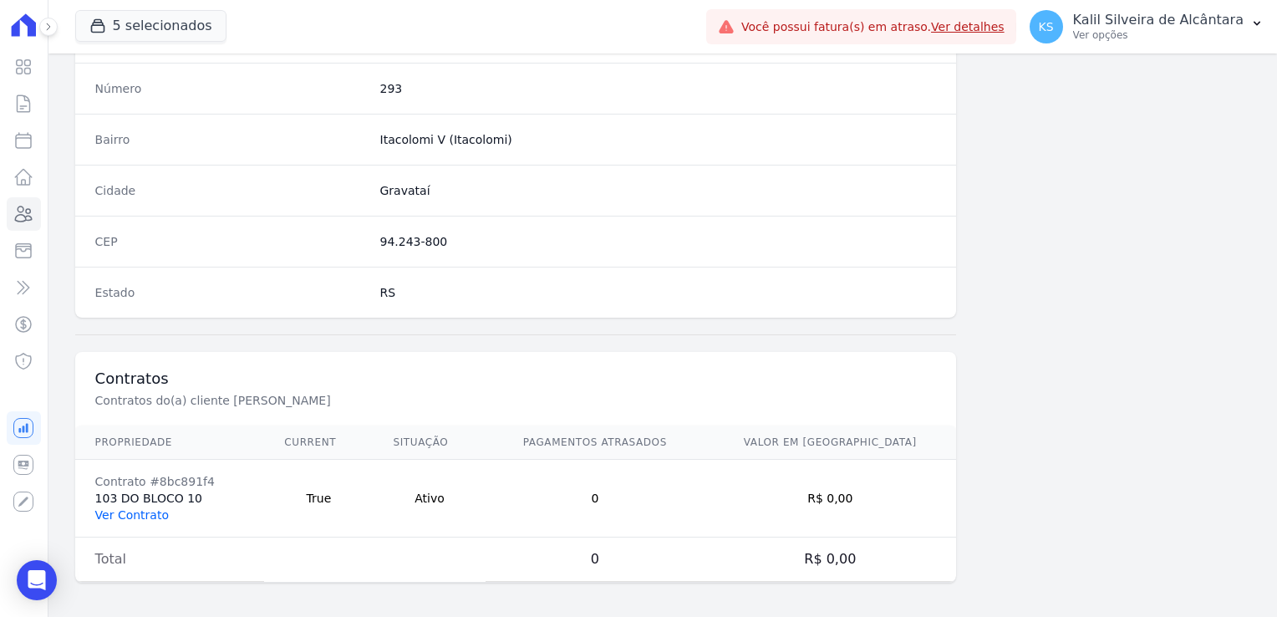
click at [154, 510] on link "Ver Contrato" at bounding box center [132, 514] width 74 height 13
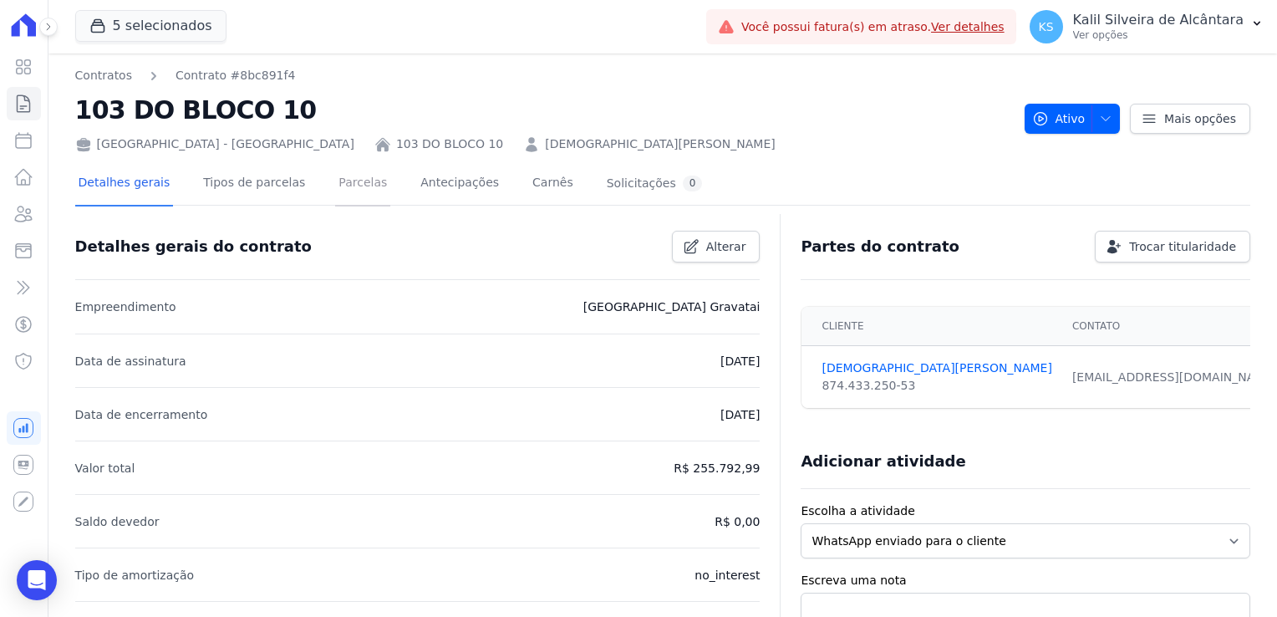
click at [354, 191] on link "Parcelas" at bounding box center [362, 184] width 55 height 44
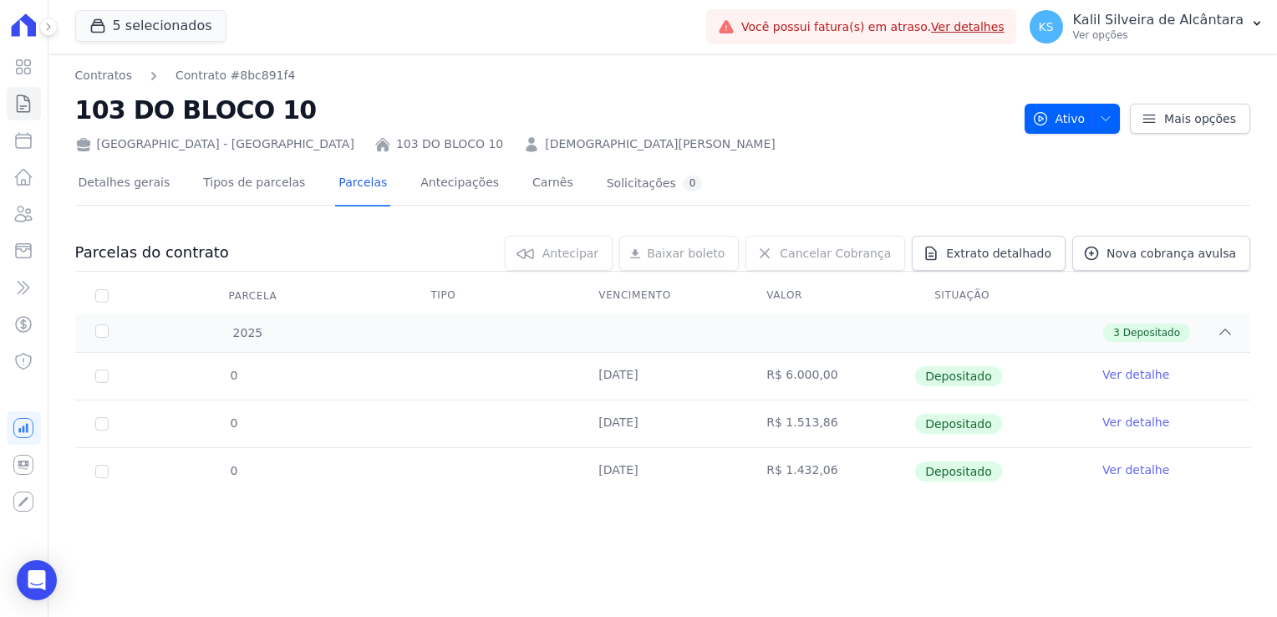
drag, startPoint x: 779, startPoint y: 366, endPoint x: 924, endPoint y: 385, distance: 146.7
click at [916, 385] on tr "0 [DATE] R$ 6.000,00 Depositado Ver detalhe" at bounding box center [662, 376] width 1175 height 47
drag, startPoint x: 924, startPoint y: 385, endPoint x: 829, endPoint y: 437, distance: 108.5
click at [829, 437] on td "R$ 1.513,86" at bounding box center [830, 423] width 168 height 47
click at [47, 570] on div "Open Intercom Messenger" at bounding box center [37, 580] width 44 height 44
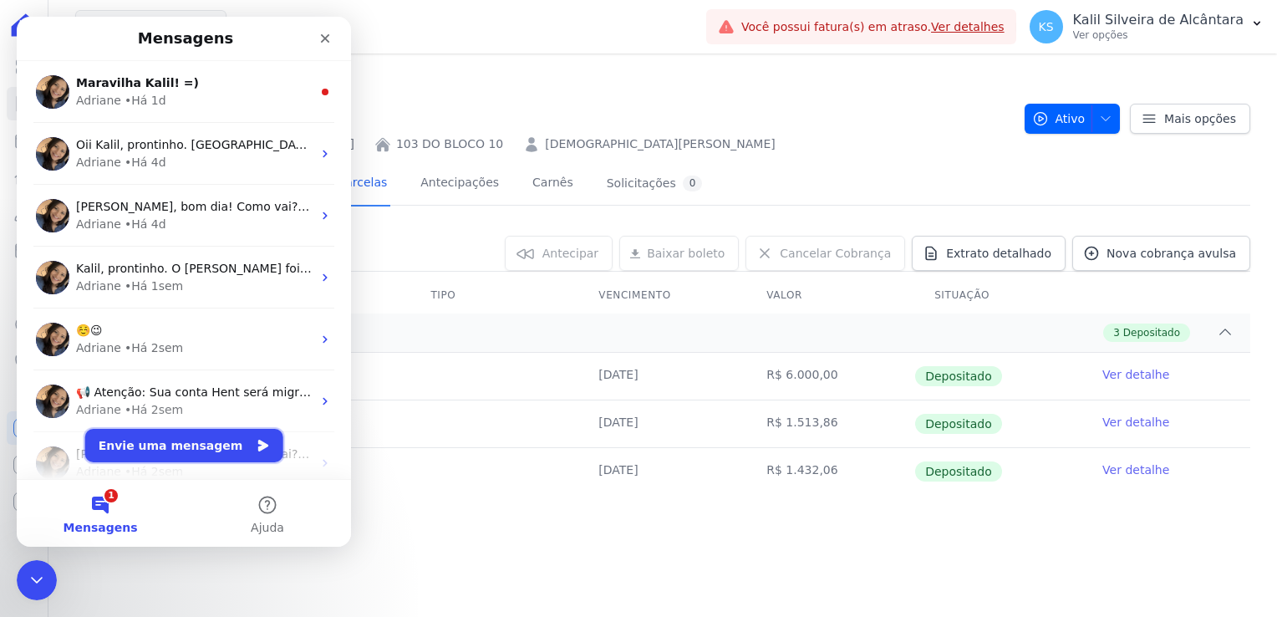
click at [186, 451] on button "Envie uma mensagem" at bounding box center [184, 445] width 198 height 33
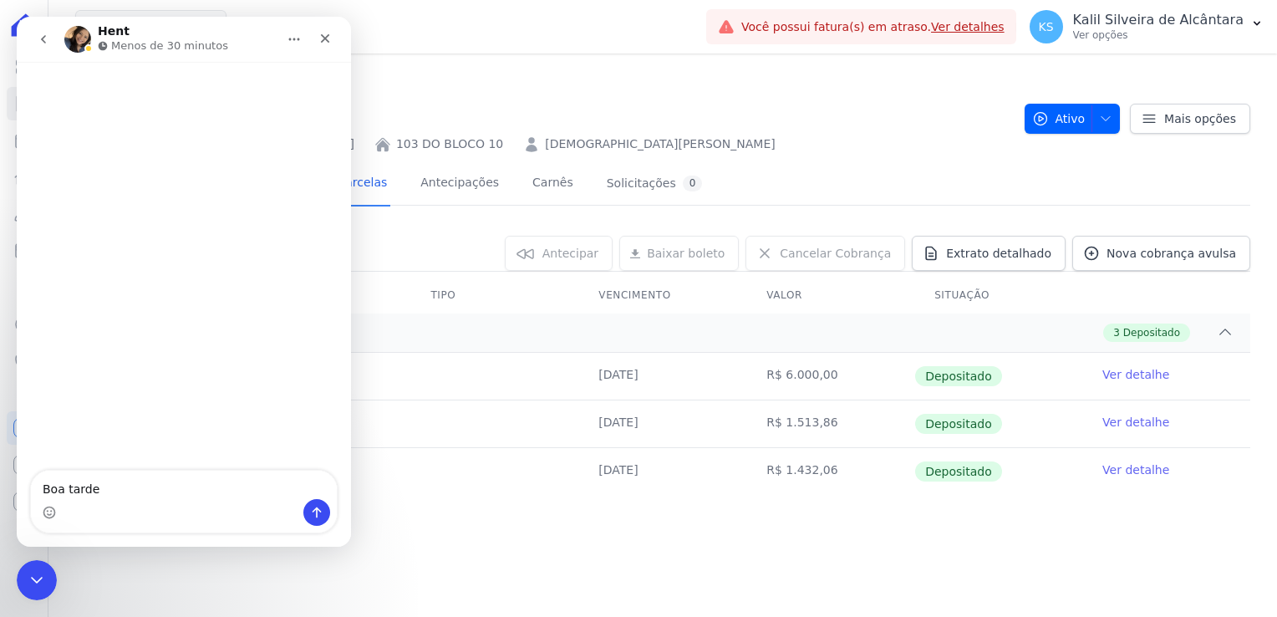
type textarea "Boa tarde!"
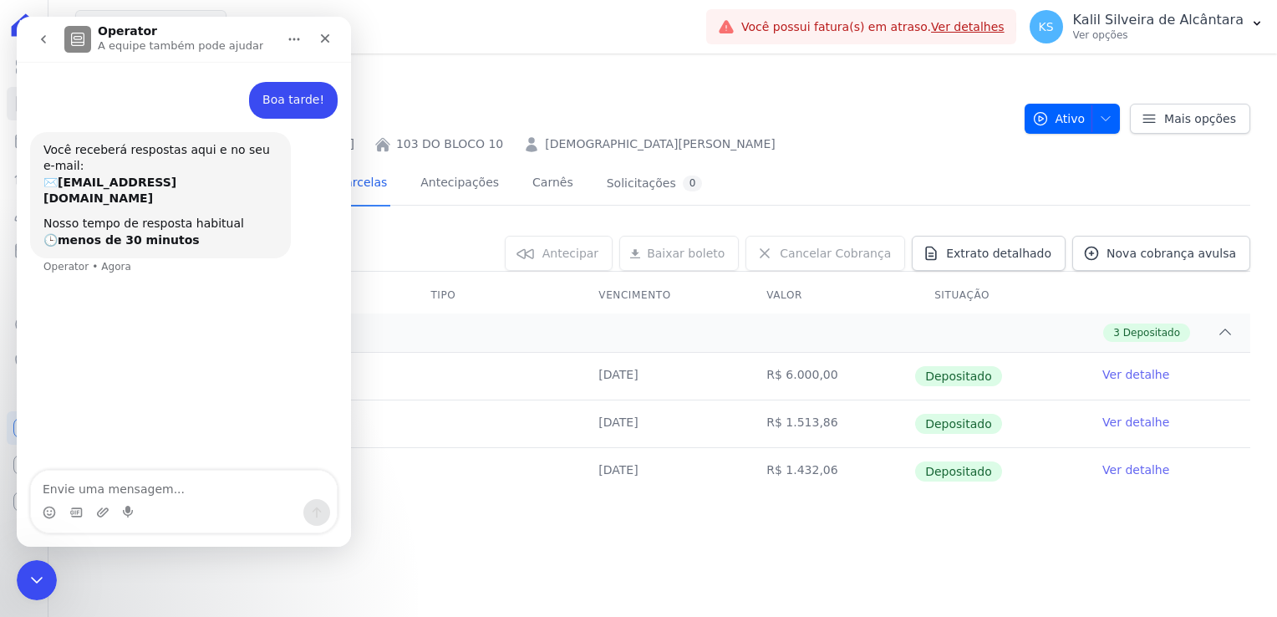
click at [441, 229] on div "Parcelas do contrato 0 selecionada(s) [GEOGRAPHIC_DATA] [GEOGRAPHIC_DATA] Reneg…" at bounding box center [662, 365] width 1175 height 293
click at [30, 573] on icon "Encerramento do Messenger da Intercom" at bounding box center [34, 577] width 20 height 20
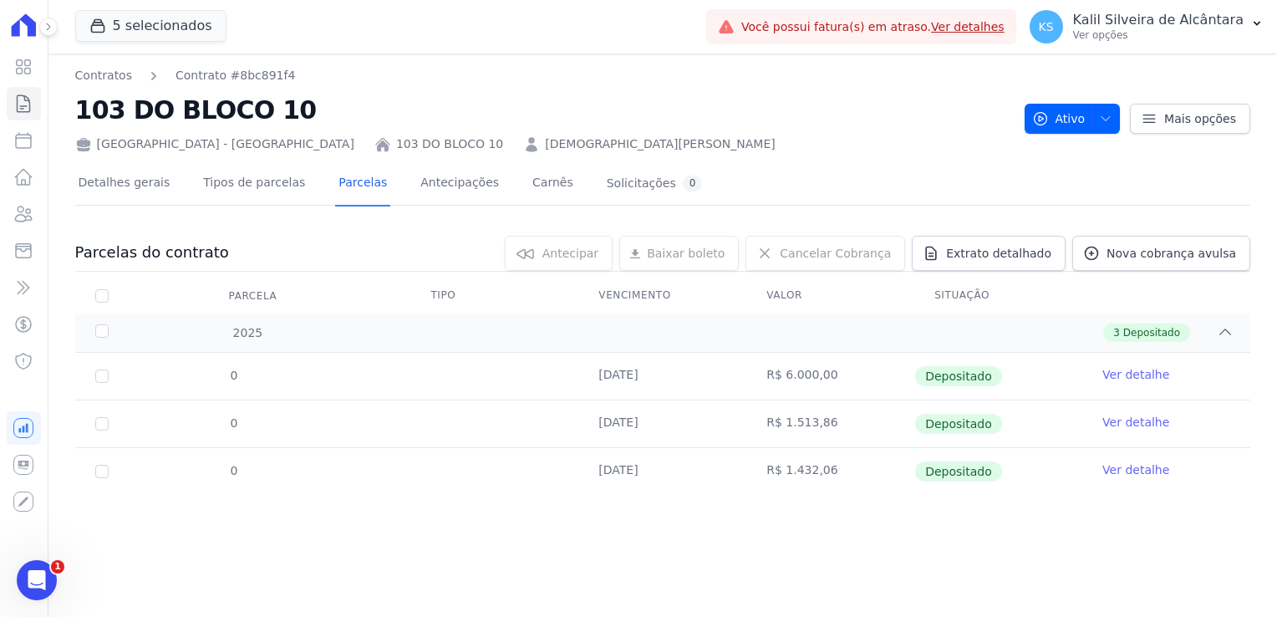
drag, startPoint x: 64, startPoint y: 111, endPoint x: 304, endPoint y: 119, distance: 240.8
click at [304, 119] on div "Contratos Contrato #8bc891f4 103 DO BLOCO 10 [GEOGRAPHIC_DATA] - [GEOGRAPHIC_DA…" at bounding box center [662, 334] width 1229 height 563
click at [38, 581] on icon "Abertura do Messenger da Intercom" at bounding box center [35, 578] width 28 height 28
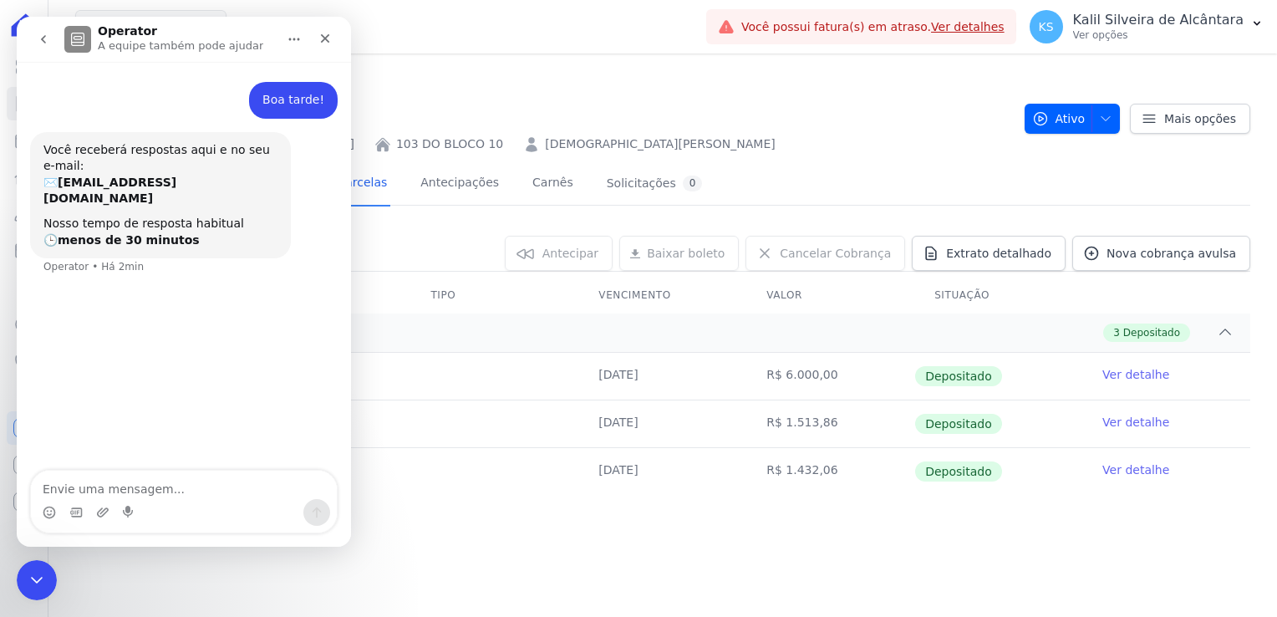
click at [117, 493] on textarea "Envie uma mensagem..." at bounding box center [184, 485] width 306 height 28
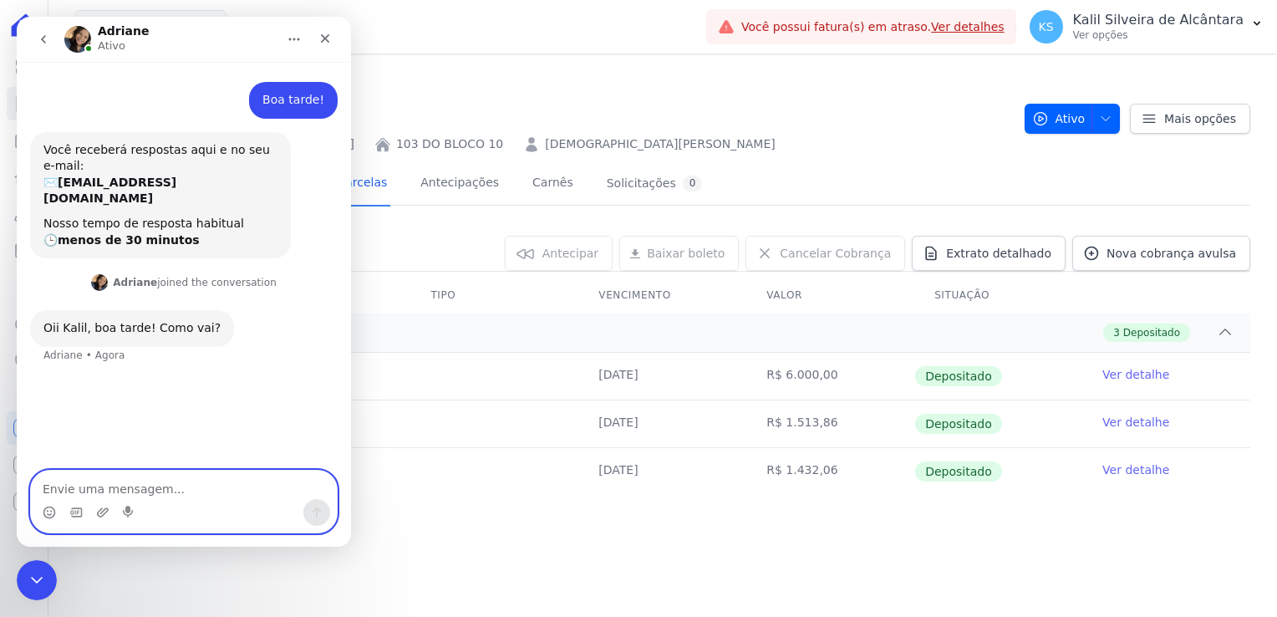
click at [144, 494] on textarea "Envie uma mensagem..." at bounding box center [184, 485] width 306 height 28
click at [154, 495] on textarea "Preciso lançar parcelas de um cliente no sistema" at bounding box center [184, 485] width 306 height 28
click at [160, 495] on textarea "Preciso lançar parcelas de um cliente no sistema" at bounding box center [184, 485] width 306 height 28
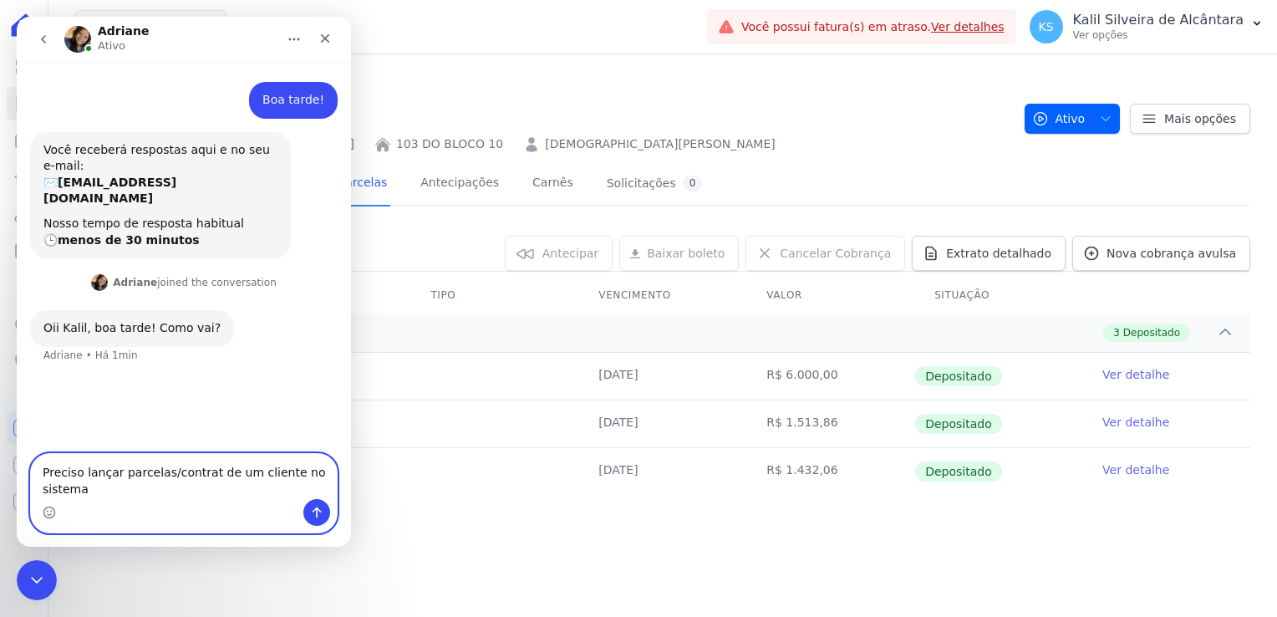
type textarea "Preciso lançar parcelas/contrato de um cliente no sistema"
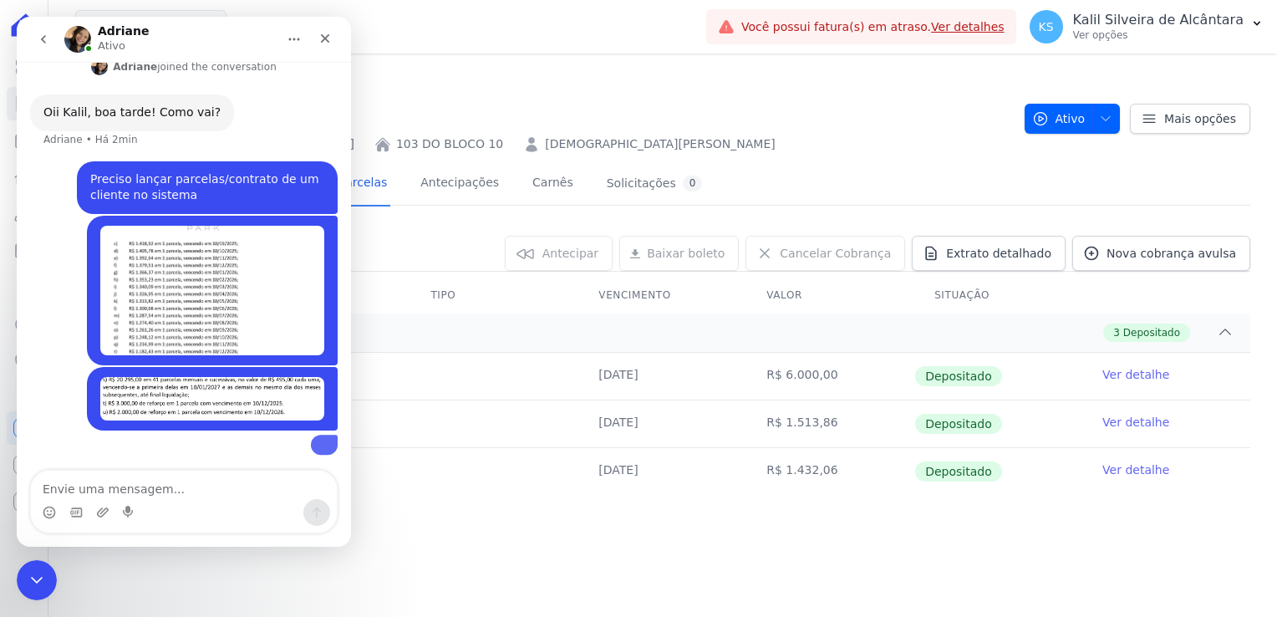
scroll to position [279, 0]
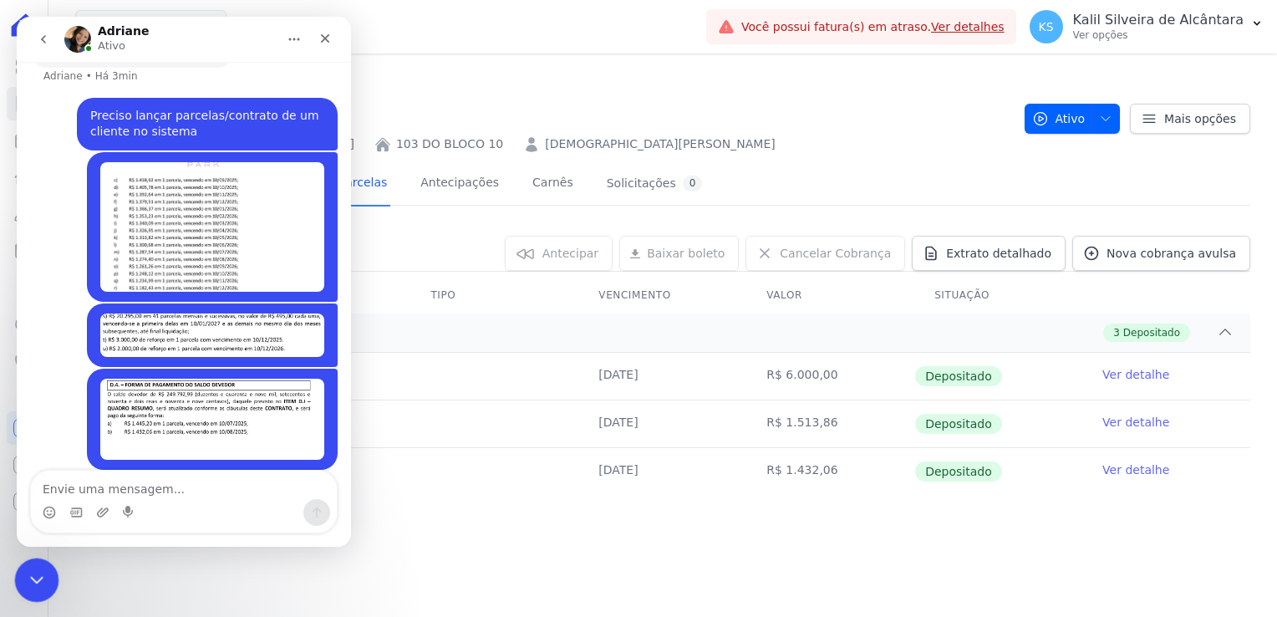
click at [44, 578] on div "Encerramento do Messenger da Intercom" at bounding box center [34, 577] width 40 height 40
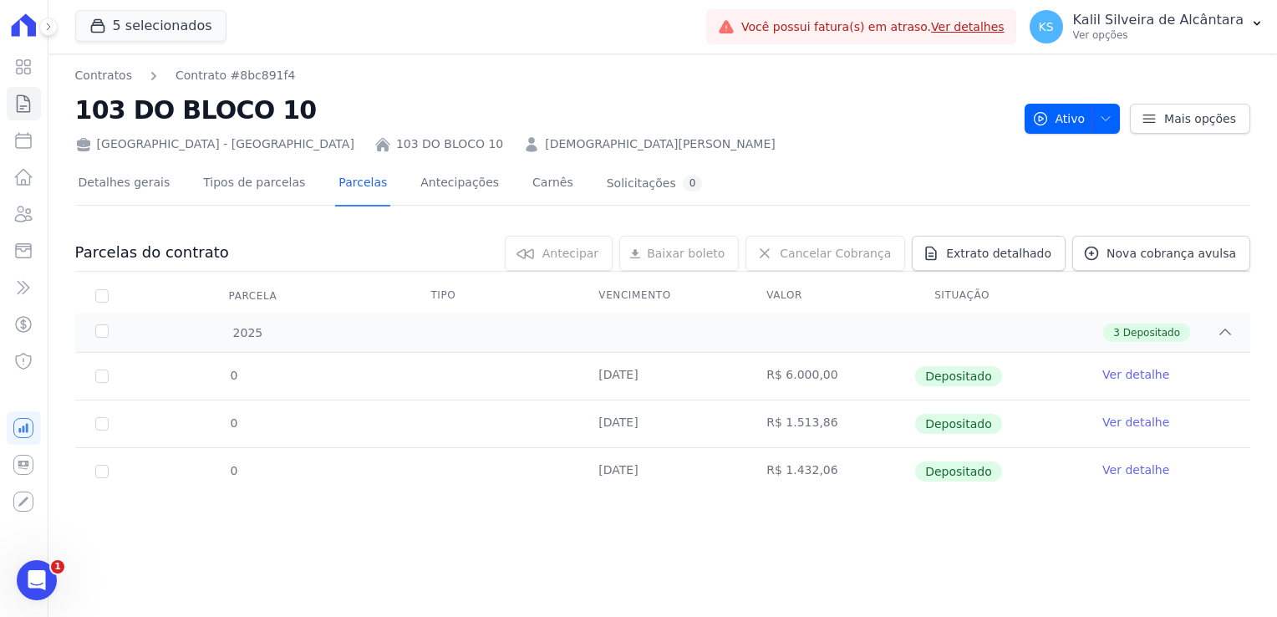
click at [315, 78] on nav "Contratos Contrato #8bc891f4" at bounding box center [543, 76] width 936 height 18
click at [34, 576] on icon "Abertura do Messenger da Intercom" at bounding box center [35, 578] width 28 height 28
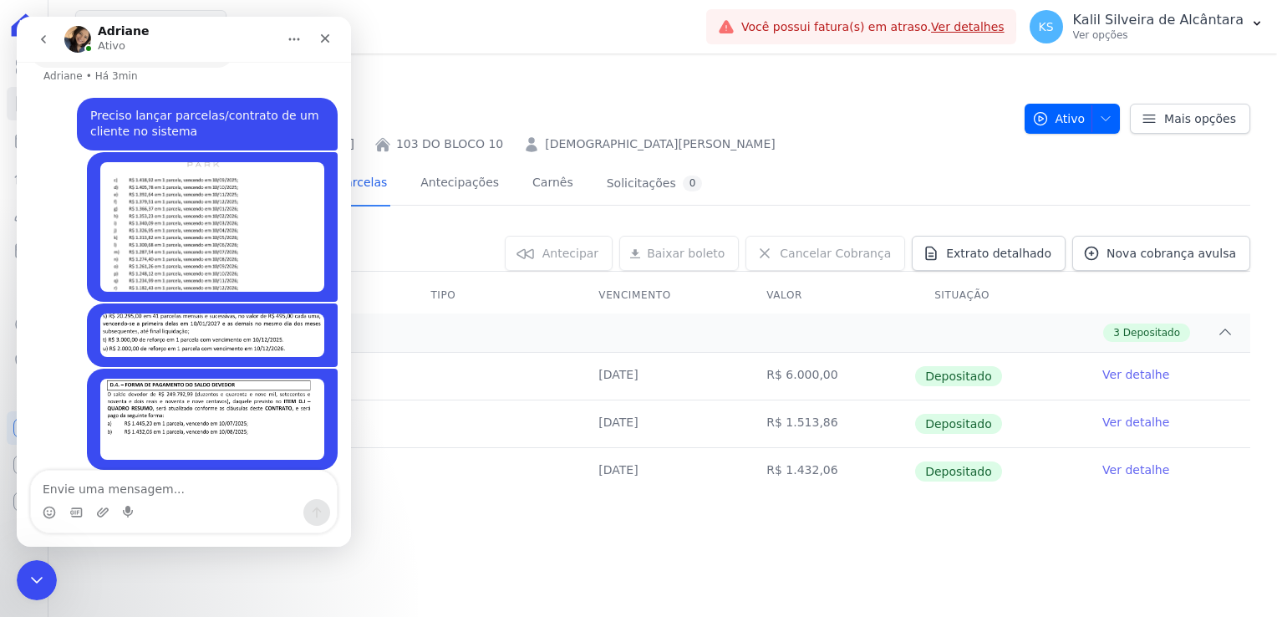
type textarea "[PERSON_NAME]"
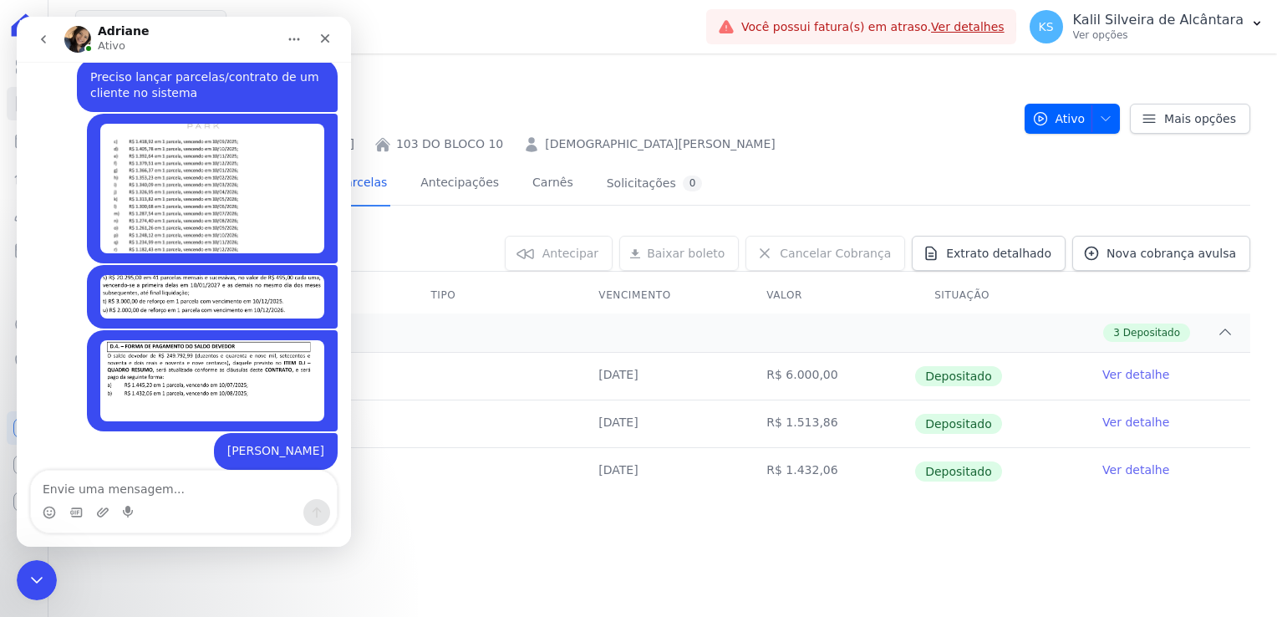
click at [475, 267] on div "0 selecionada(s) [GEOGRAPHIC_DATA] [GEOGRAPHIC_DATA] Renegociar [GEOGRAPHIC_DAT…" at bounding box center [739, 253] width 1021 height 35
click at [30, 589] on div "Encerramento do Messenger da Intercom" at bounding box center [34, 577] width 40 height 40
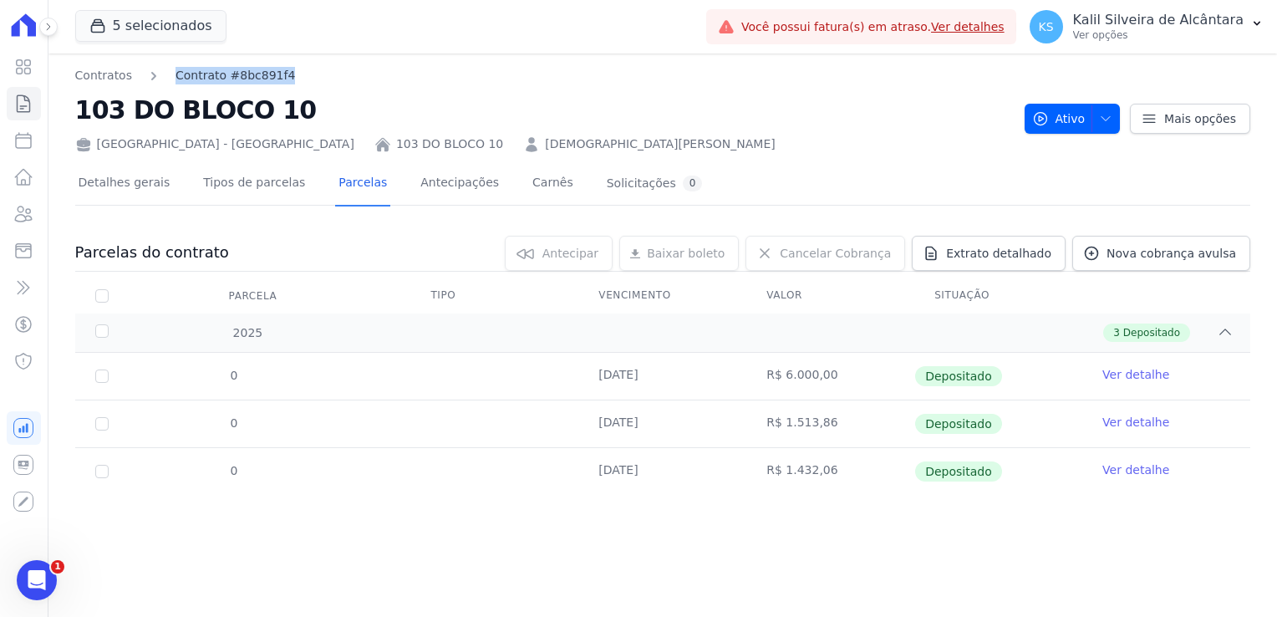
drag, startPoint x: 294, startPoint y: 79, endPoint x: 170, endPoint y: 70, distance: 124.0
click at [170, 70] on nav "Contratos Contrato #8bc891f4" at bounding box center [543, 76] width 936 height 18
copy link "Contrato #8bc891f4"
click at [40, 572] on icon "Abertura do Messenger da Intercom" at bounding box center [35, 578] width 28 height 28
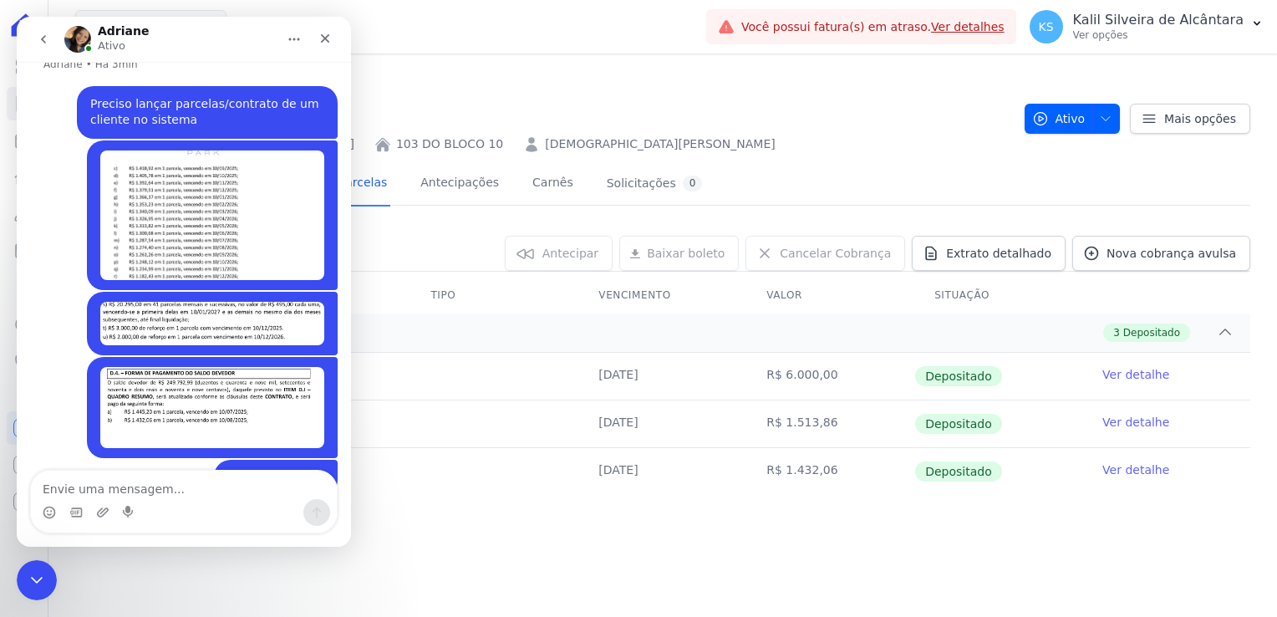
type textarea "Contrato #8bc891f4"
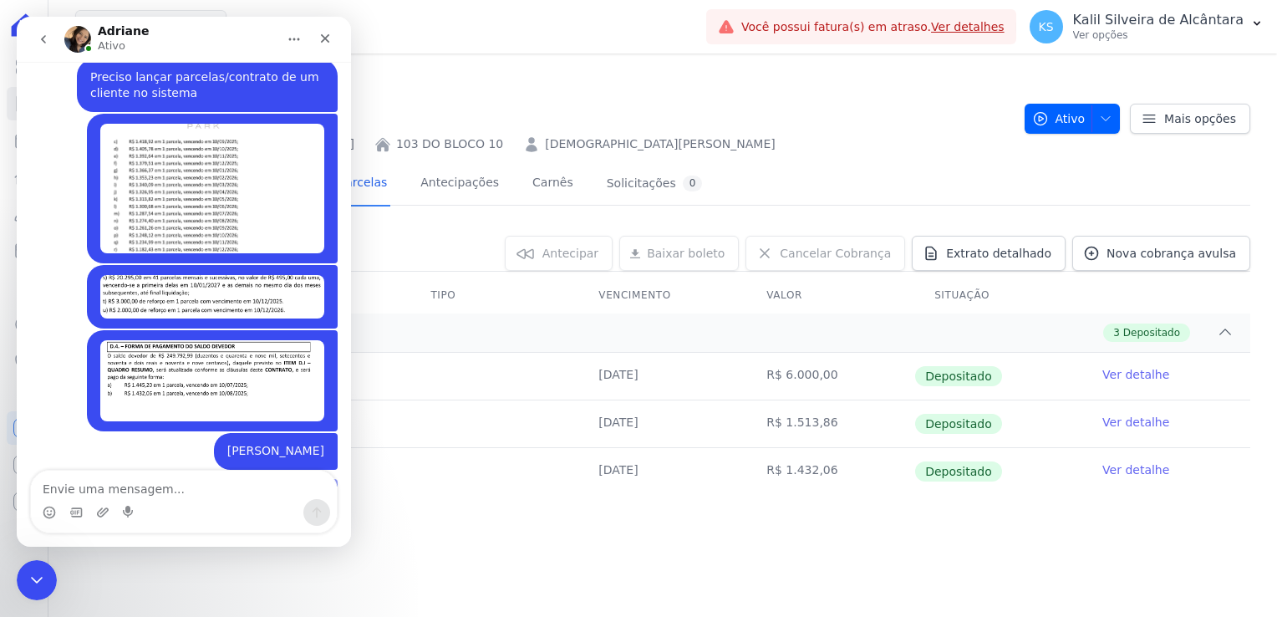
scroll to position [355, 0]
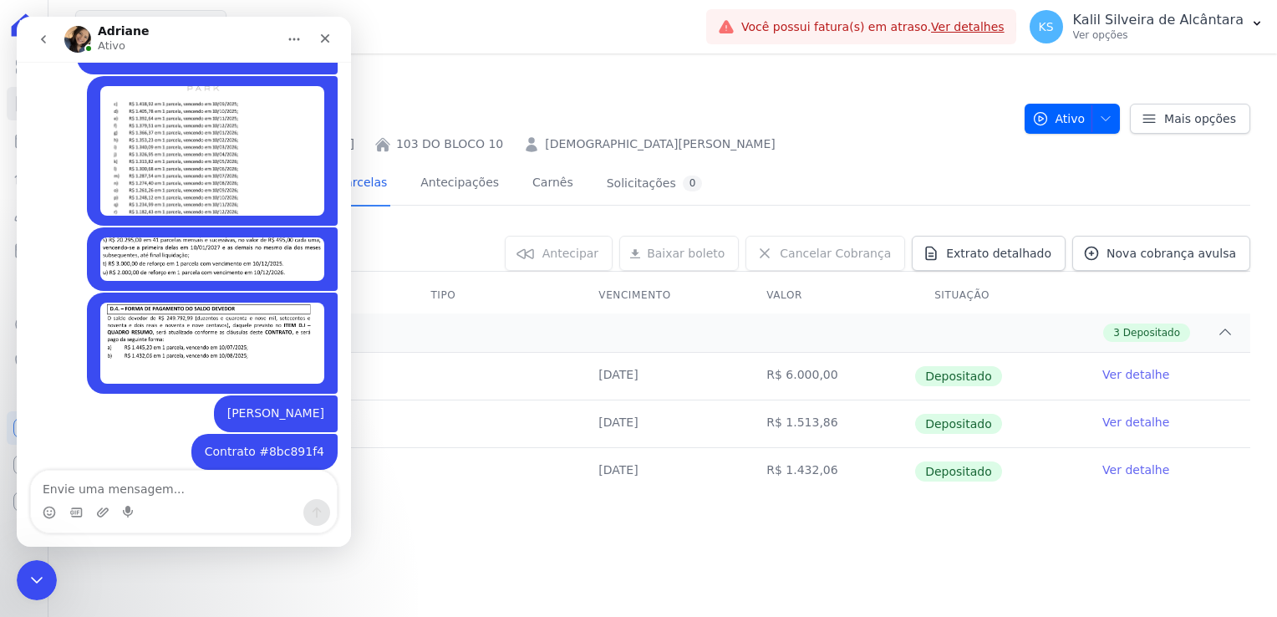
click at [817, 146] on div "[GEOGRAPHIC_DATA] - [GEOGRAPHIC_DATA] 103 DO BLOCO 10 [DEMOGRAPHIC_DATA][PERSON…" at bounding box center [543, 141] width 936 height 24
click at [416, 313] on div "2025 3 Depositado" at bounding box center [662, 332] width 1175 height 38
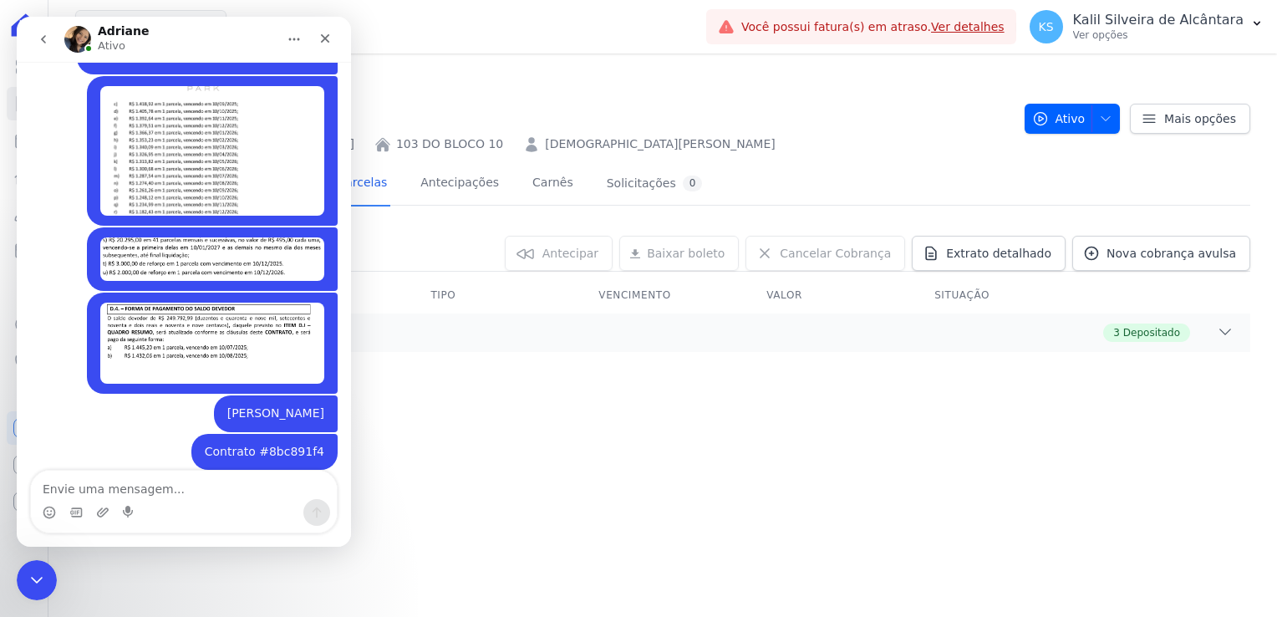
drag, startPoint x: 455, startPoint y: 279, endPoint x: 464, endPoint y: 273, distance: 10.9
click at [460, 278] on th "Tipo" at bounding box center [494, 295] width 168 height 35
click at [34, 576] on icon "Encerramento do Messenger da Intercom" at bounding box center [34, 577] width 20 height 20
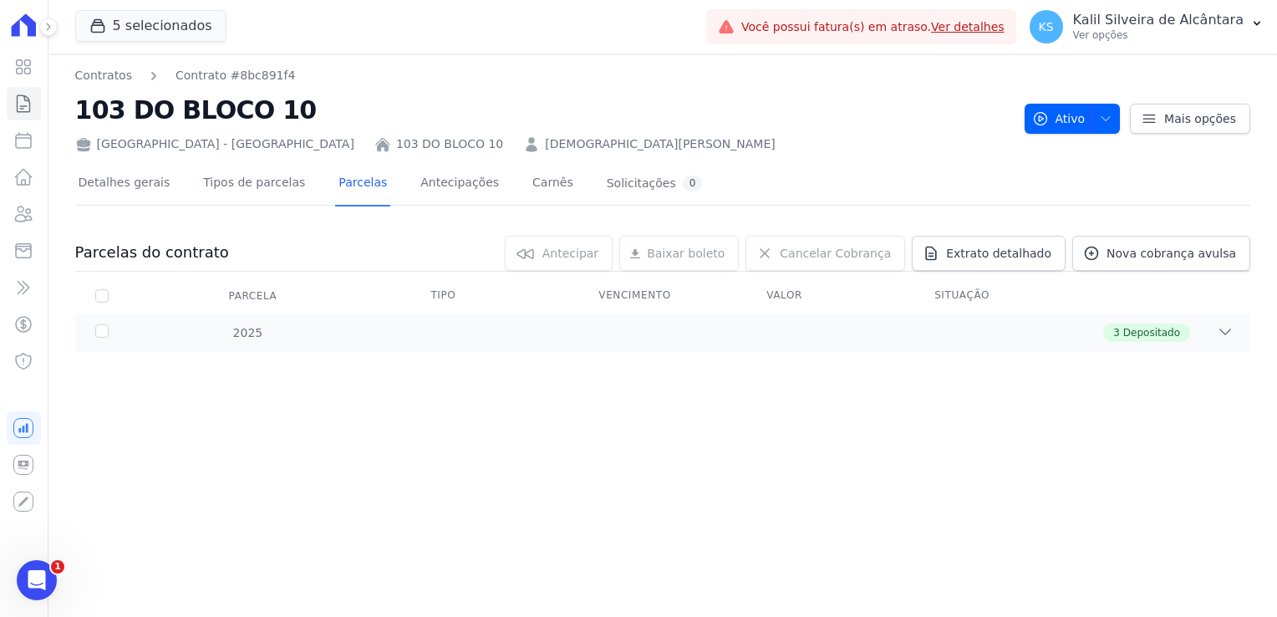
drag, startPoint x: 284, startPoint y: 112, endPoint x: 79, endPoint y: 106, distance: 205.7
click at [79, 106] on h2 "103 DO BLOCO 10" at bounding box center [543, 110] width 936 height 38
copy h2 "103 DO BLOCO 10"
click at [36, 580] on icon "Abertura do Messenger da Intercom" at bounding box center [35, 578] width 28 height 28
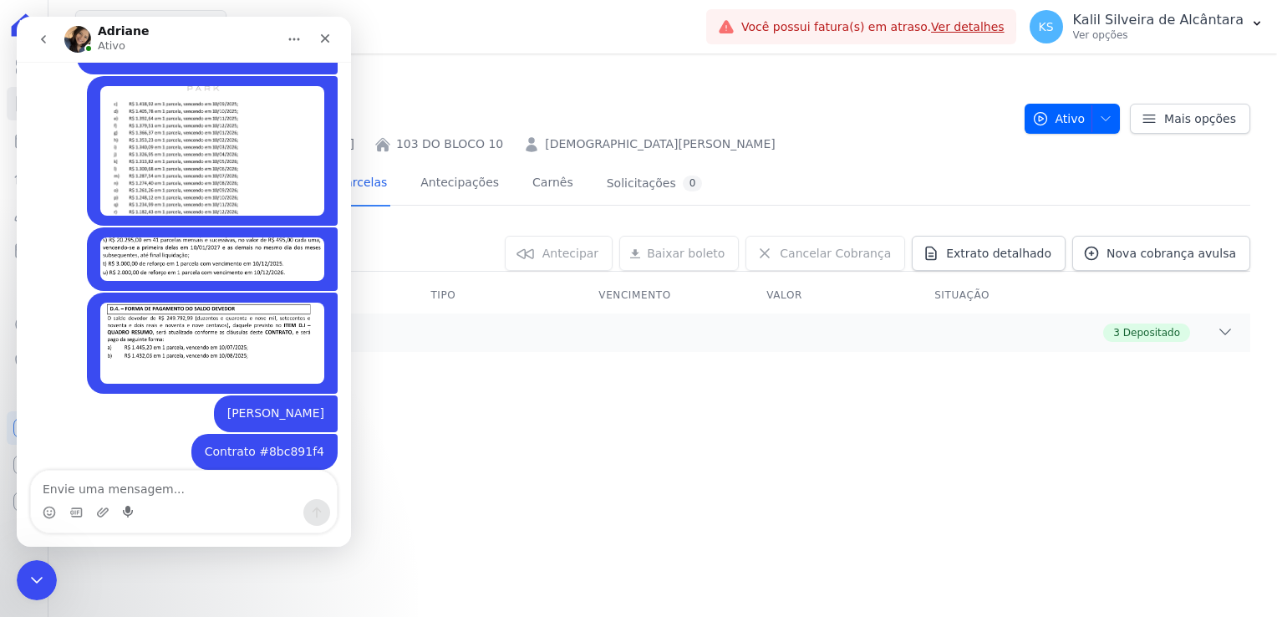
type textarea "103 DO BLOCO 10"
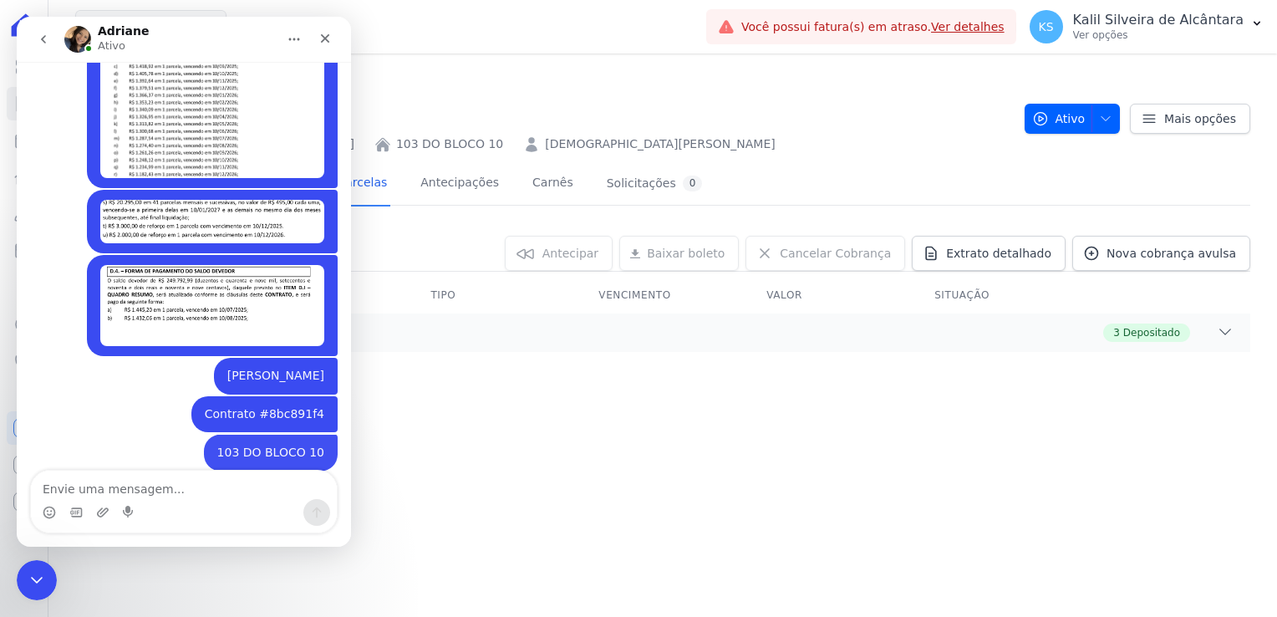
scroll to position [394, 0]
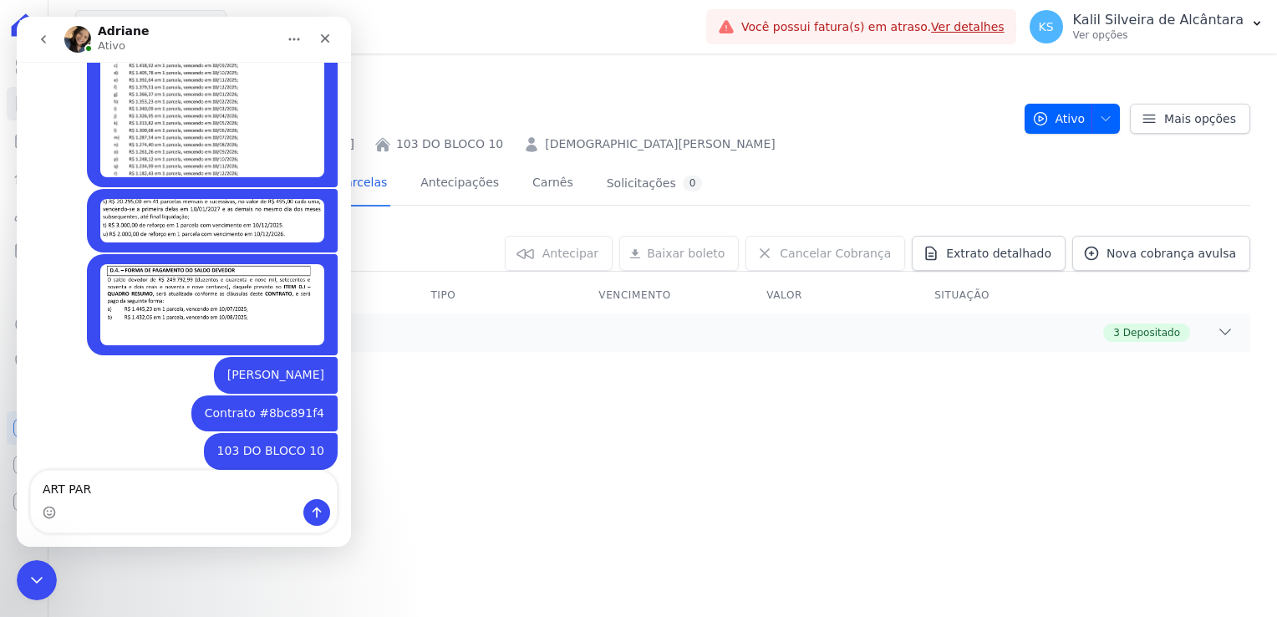
type textarea "[GEOGRAPHIC_DATA]"
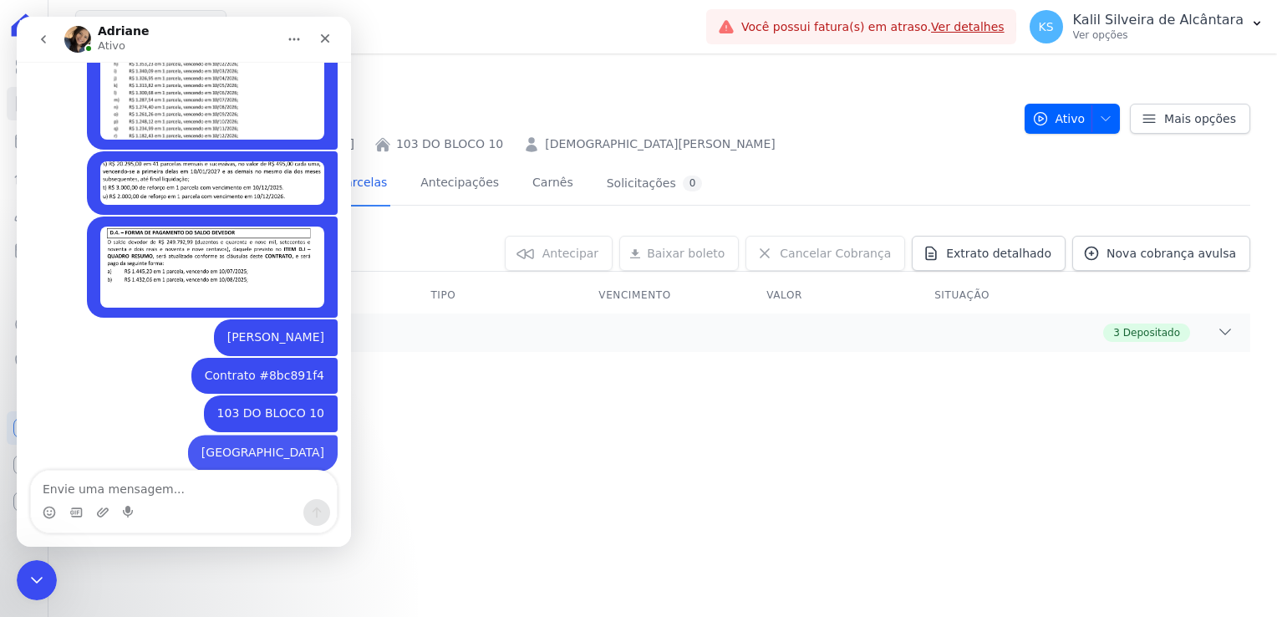
scroll to position [431, 0]
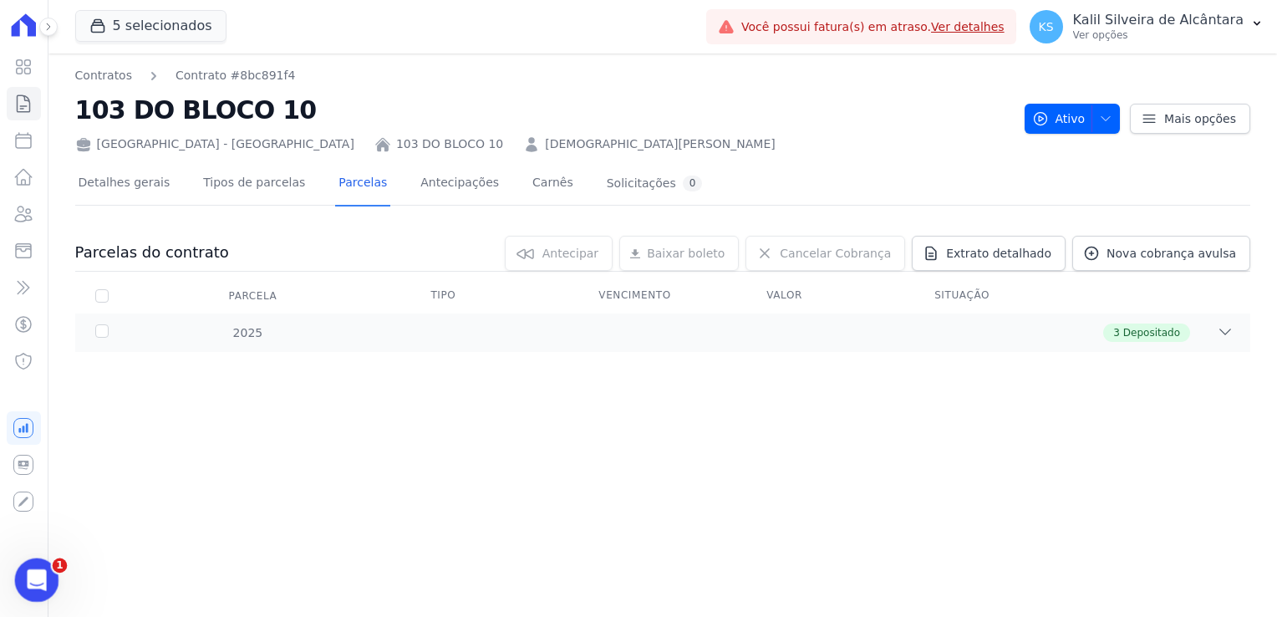
click at [35, 577] on icon "Abertura do Messenger da Intercom" at bounding box center [34, 577] width 12 height 13
